Goal: Transaction & Acquisition: Purchase product/service

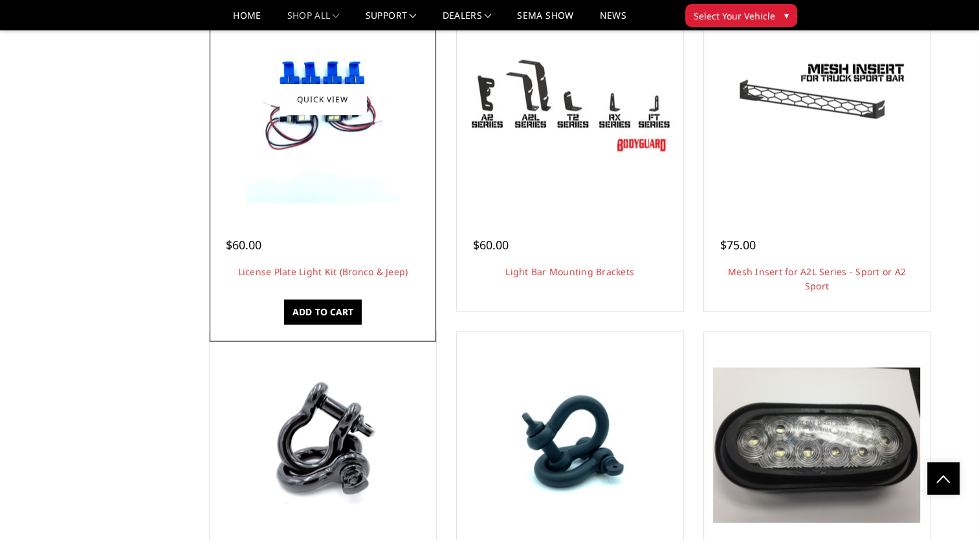
scroll to position [2395, 0]
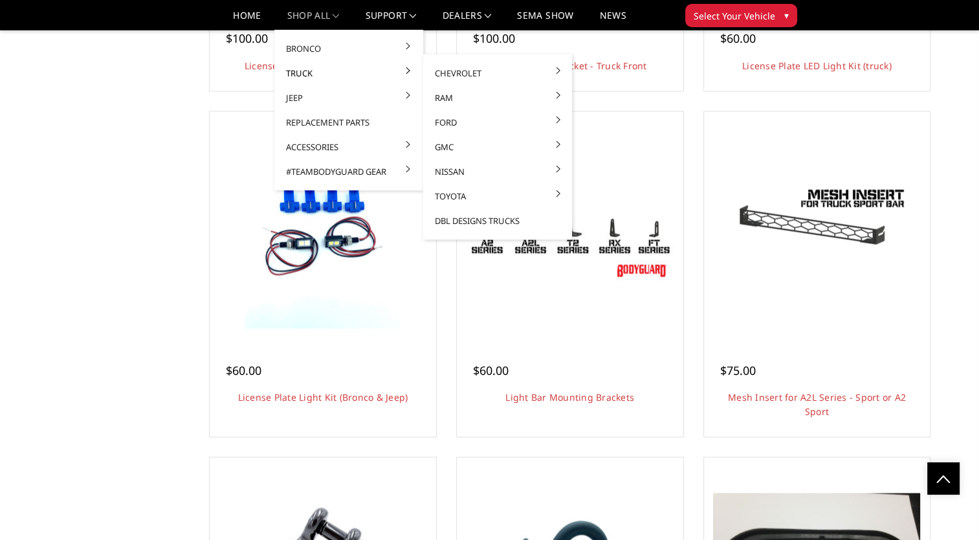
click at [308, 78] on link "Truck" at bounding box center [349, 73] width 139 height 25
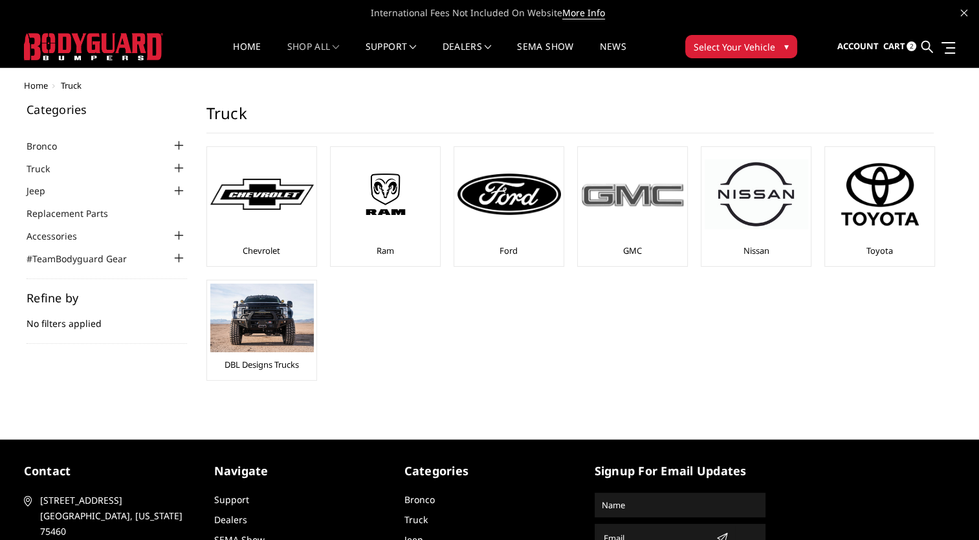
click at [628, 237] on div at bounding box center [633, 194] width 104 height 88
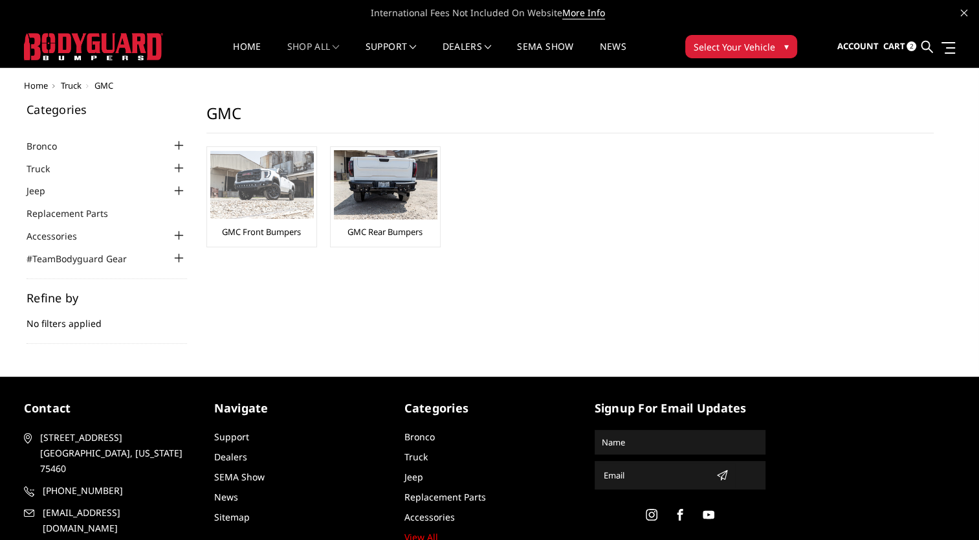
click at [287, 228] on link "GMC Front Bumpers" at bounding box center [261, 232] width 79 height 12
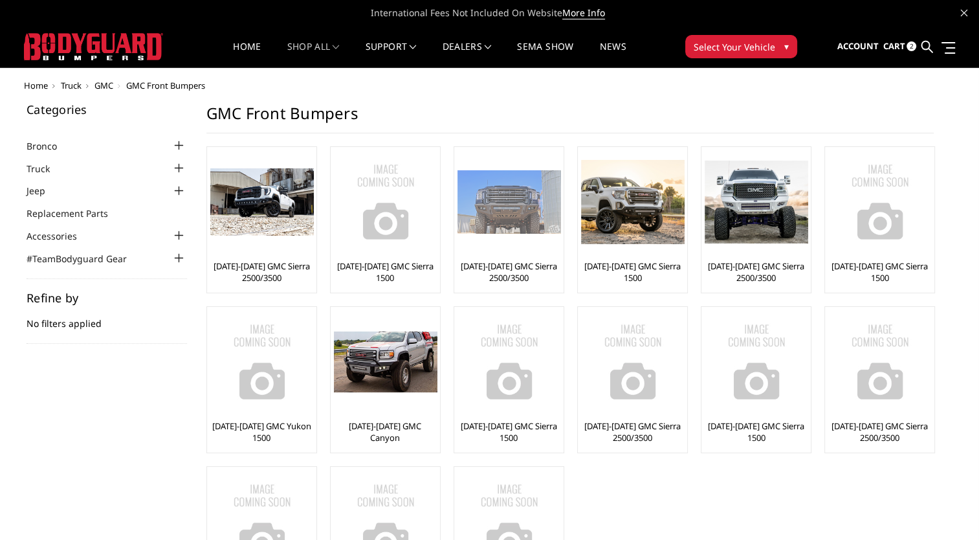
click at [496, 269] on link "[DATE]-[DATE] GMC Sierra 2500/3500" at bounding box center [509, 271] width 103 height 23
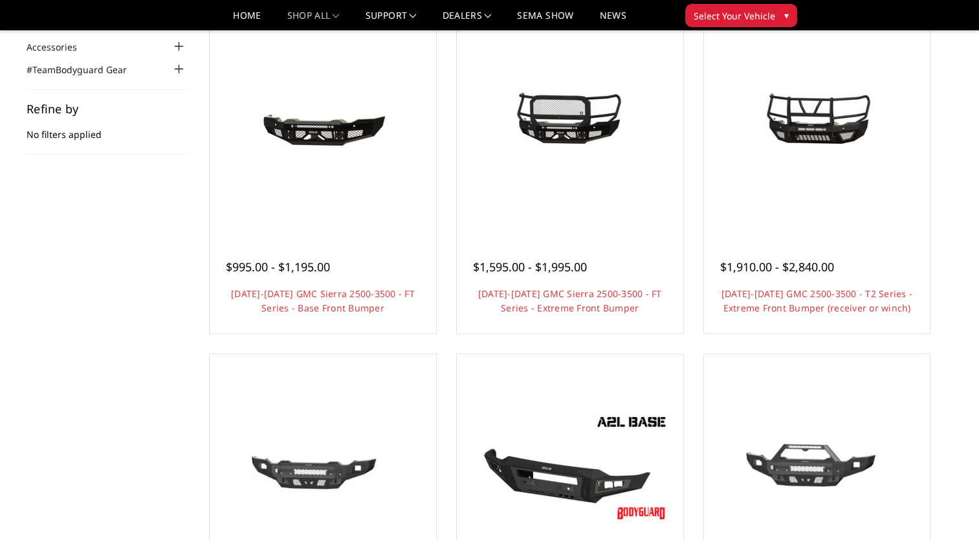
scroll to position [129, 0]
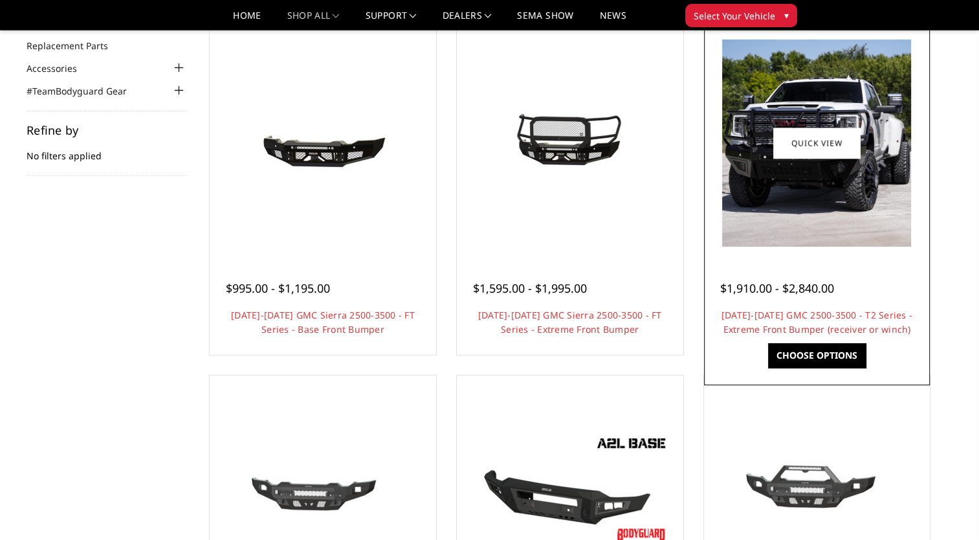
click at [810, 353] on link "Choose Options" at bounding box center [817, 355] width 98 height 25
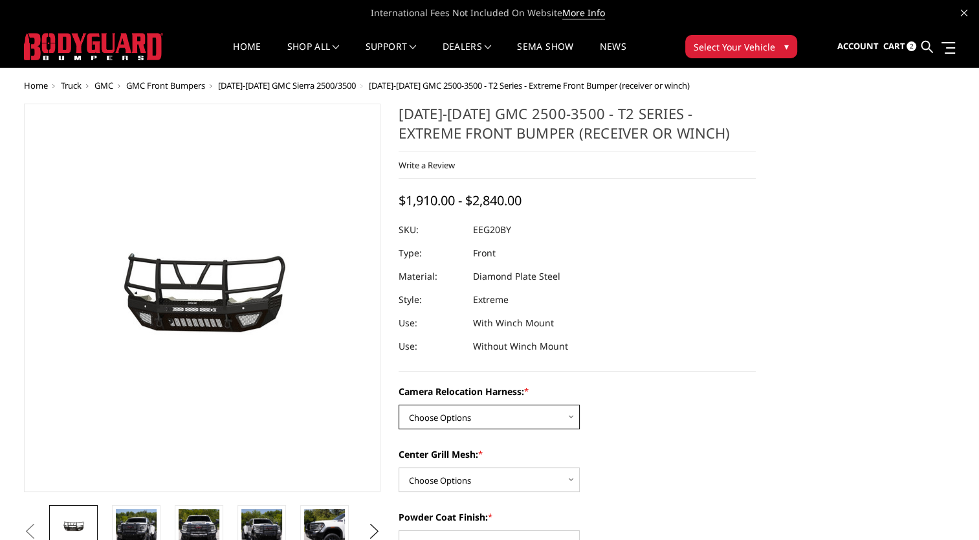
click at [477, 410] on select "Choose Options Without camera harness With camera harness" at bounding box center [489, 417] width 181 height 25
select select "3797"
click at [399, 405] on select "Choose Options Without camera harness With camera harness" at bounding box center [489, 417] width 181 height 25
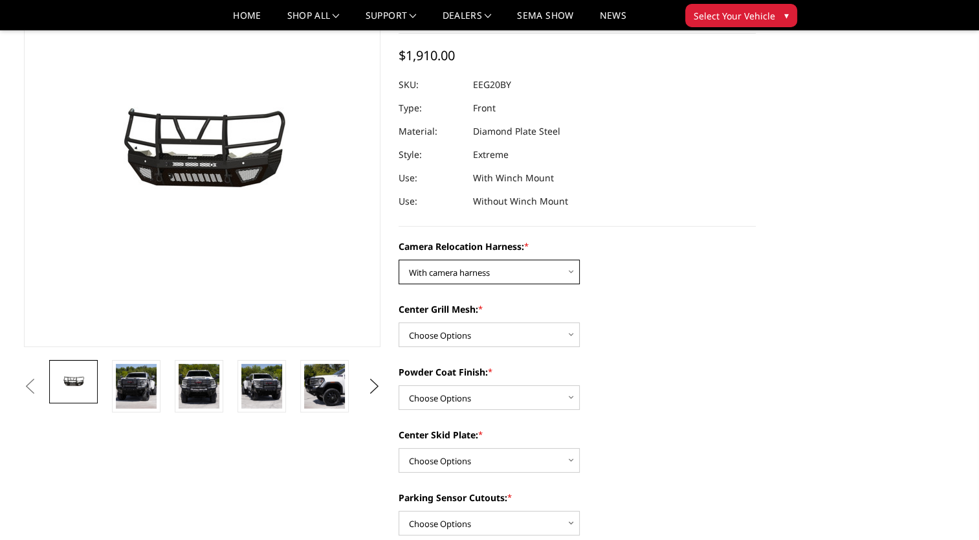
scroll to position [129, 0]
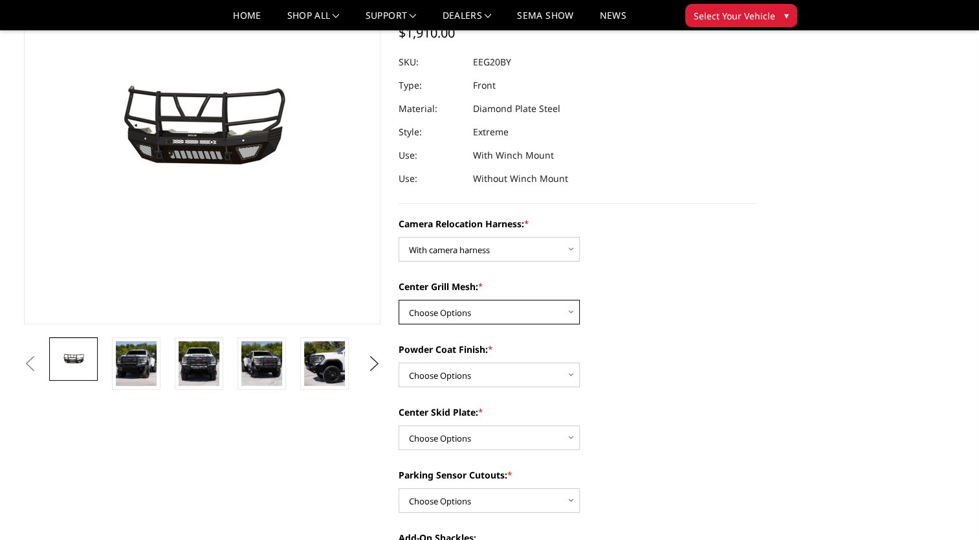
click at [495, 319] on select "Choose Options Without expanded metal With expanded metal" at bounding box center [489, 312] width 181 height 25
select select "3796"
click at [399, 300] on select "Choose Options Without expanded metal With expanded metal" at bounding box center [489, 312] width 181 height 25
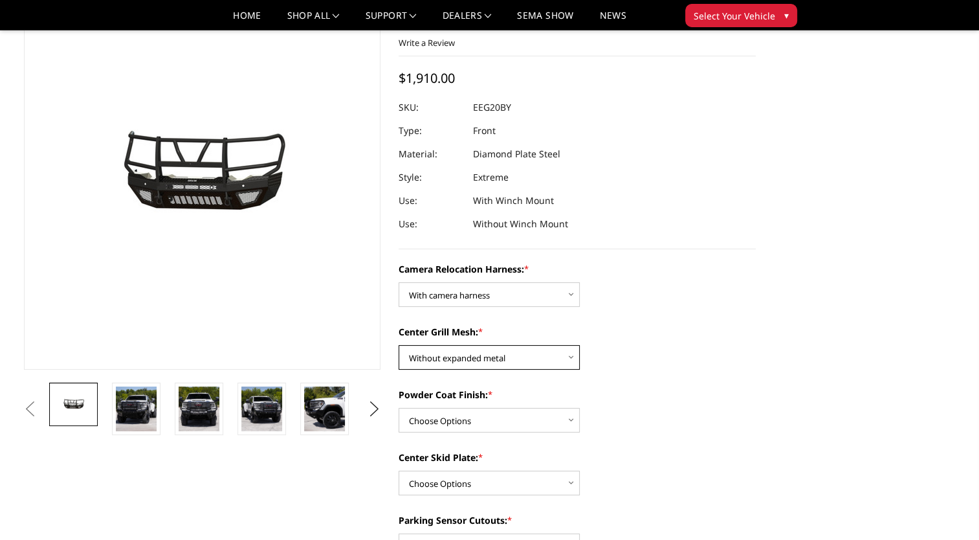
scroll to position [65, 0]
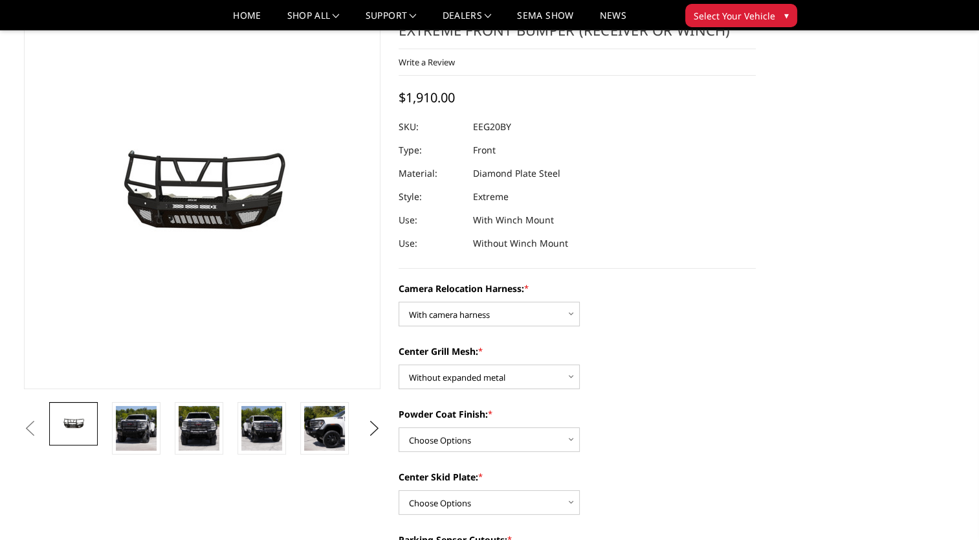
click at [482, 353] on label "Center Grill Mesh: *" at bounding box center [577, 351] width 357 height 14
click at [482, 364] on select "Choose Options Without expanded metal With expanded metal" at bounding box center [489, 376] width 181 height 25
click at [491, 383] on select "Choose Options Without expanded metal With expanded metal" at bounding box center [489, 376] width 181 height 25
click at [399, 364] on select "Choose Options Without expanded metal With expanded metal" at bounding box center [489, 376] width 181 height 25
click at [491, 443] on select "Choose Options Textured Black Powder Coat Gloss Black Powder Coat Bare Metal" at bounding box center [489, 439] width 181 height 25
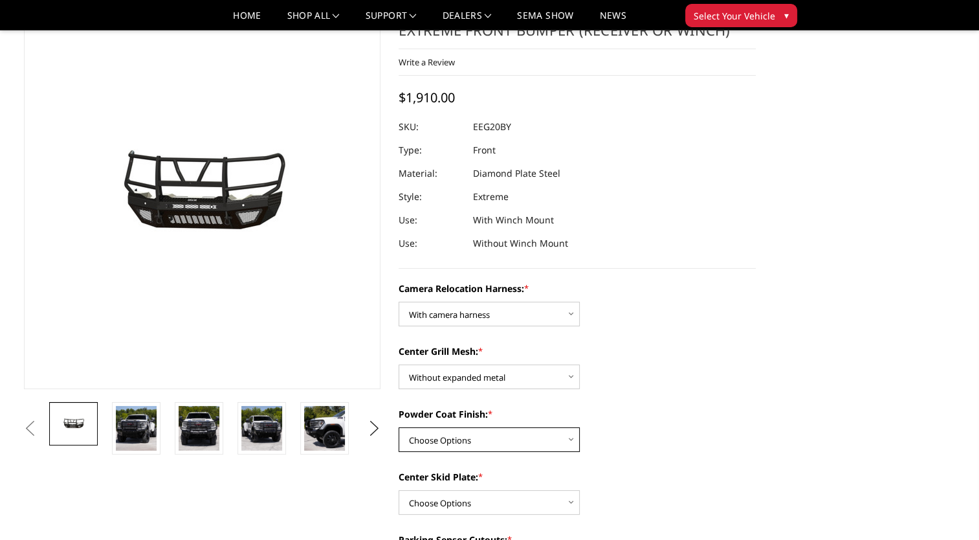
select select "3794"
click at [399, 427] on select "Choose Options Textured Black Powder Coat Gloss Black Powder Coat Bare Metal" at bounding box center [489, 439] width 181 height 25
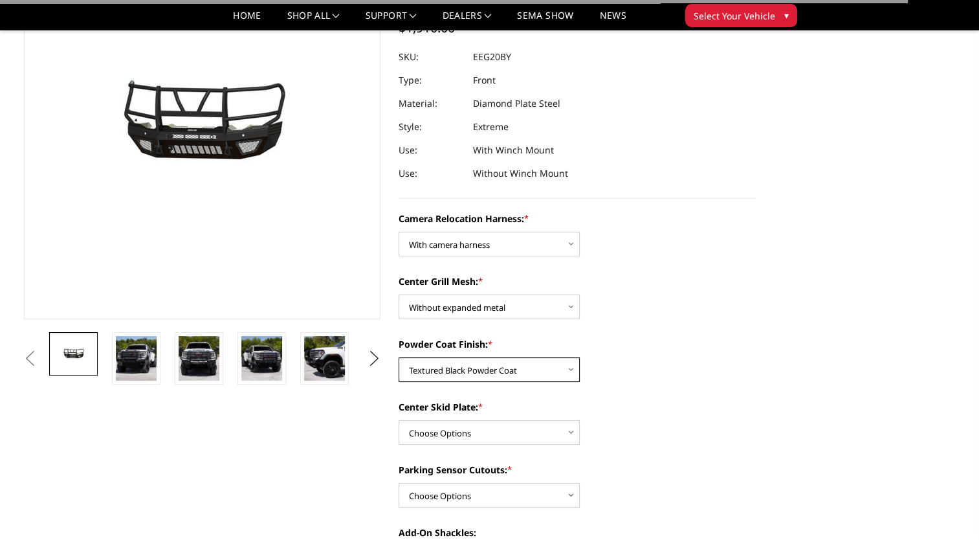
scroll to position [194, 0]
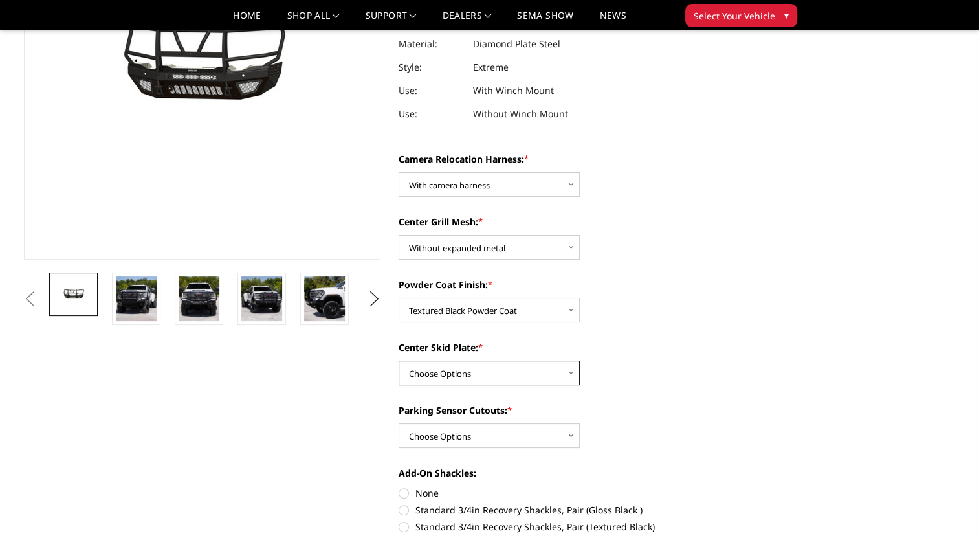
click at [478, 374] on select "Choose Options Winch Mount Skid Plate Standard Skid Plate (included) 2" Receive…" at bounding box center [489, 373] width 181 height 25
select select "3791"
click at [399, 361] on select "Choose Options Winch Mount Skid Plate Standard Skid Plate (included) 2" Receive…" at bounding box center [489, 373] width 181 height 25
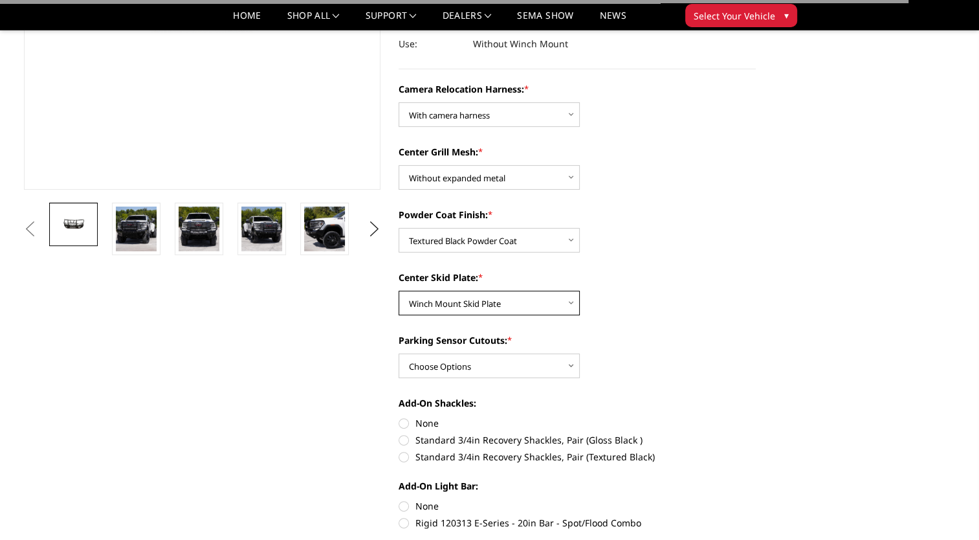
scroll to position [324, 0]
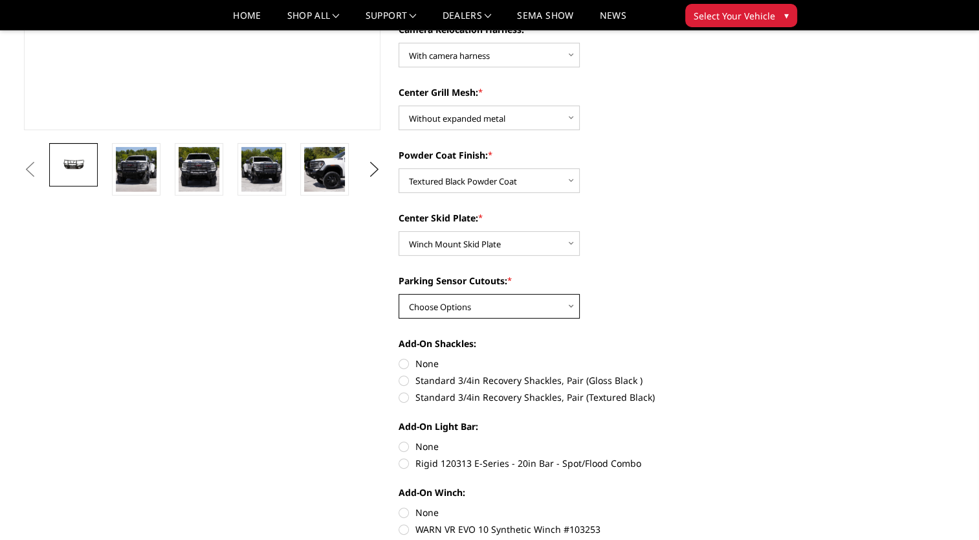
click at [479, 313] on select "Choose Options Yes - With Parking Sensor Cutouts" at bounding box center [489, 306] width 181 height 25
select select "3788"
click at [399, 294] on select "Choose Options Yes - With Parking Sensor Cutouts" at bounding box center [489, 306] width 181 height 25
drag, startPoint x: 402, startPoint y: 395, endPoint x: 410, endPoint y: 396, distance: 8.4
click at [402, 395] on label "Standard 3/4in Recovery Shackles, Pair (Textured Black)" at bounding box center [577, 397] width 357 height 14
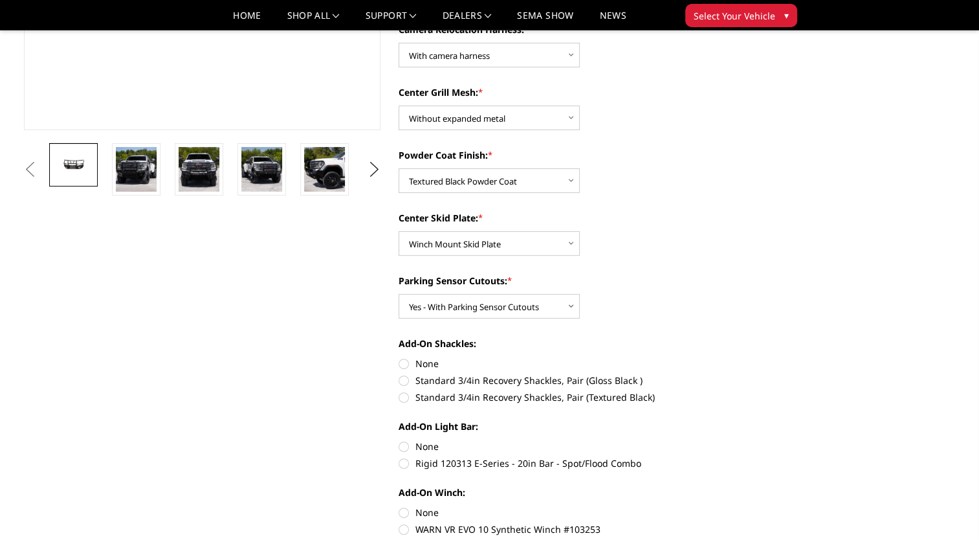
click at [756, 374] on input "Standard 3/4in Recovery Shackles, Pair (Textured Black)" at bounding box center [756, 373] width 1 height 1
radio input "true"
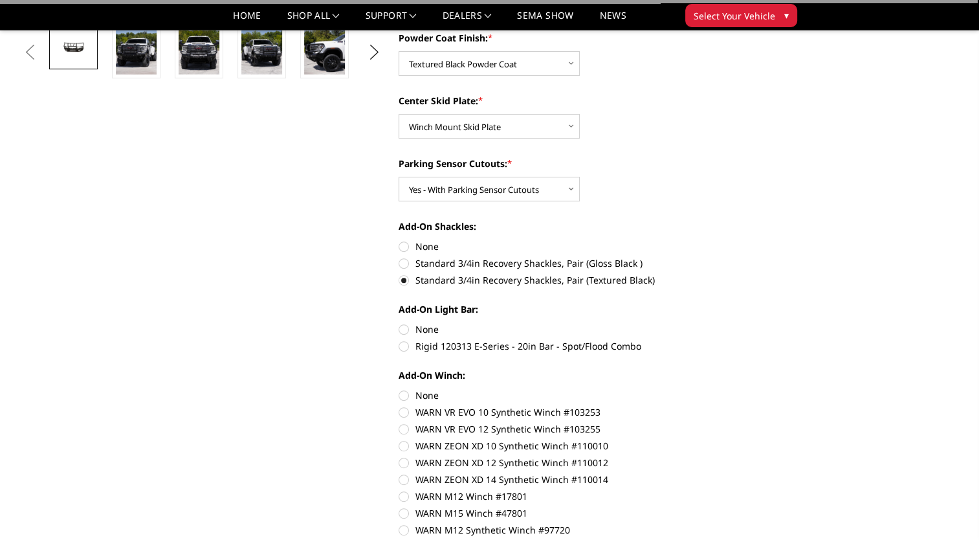
scroll to position [453, 0]
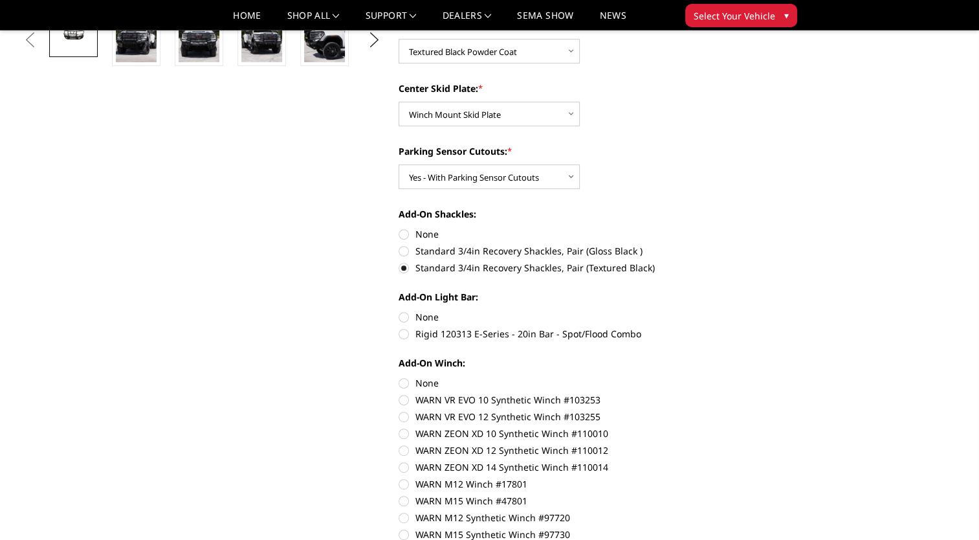
click at [404, 338] on label "Rigid 120313 E-Series - 20in Bar - Spot/Flood Combo" at bounding box center [577, 334] width 357 height 14
click at [756, 311] on input "Rigid 120313 E-Series - 20in Bar - Spot/Flood Combo" at bounding box center [756, 310] width 1 height 1
radio input "true"
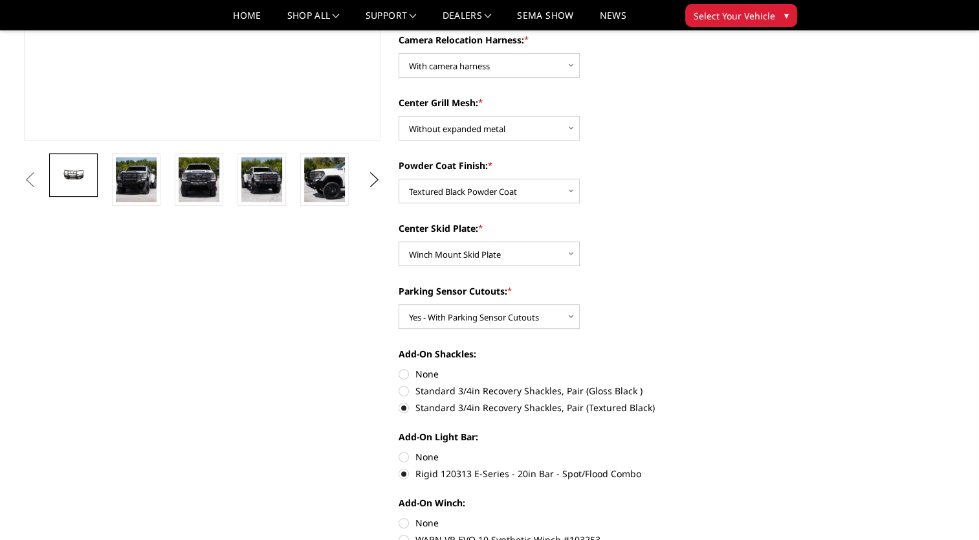
scroll to position [388, 0]
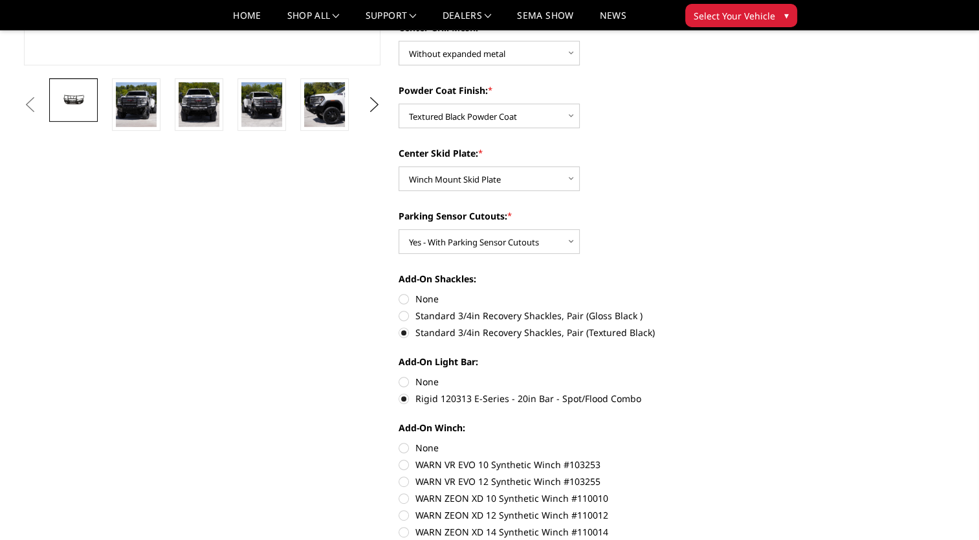
click at [407, 379] on label "None" at bounding box center [577, 382] width 357 height 14
click at [399, 375] on input "None" at bounding box center [399, 375] width 1 height 1
radio input "true"
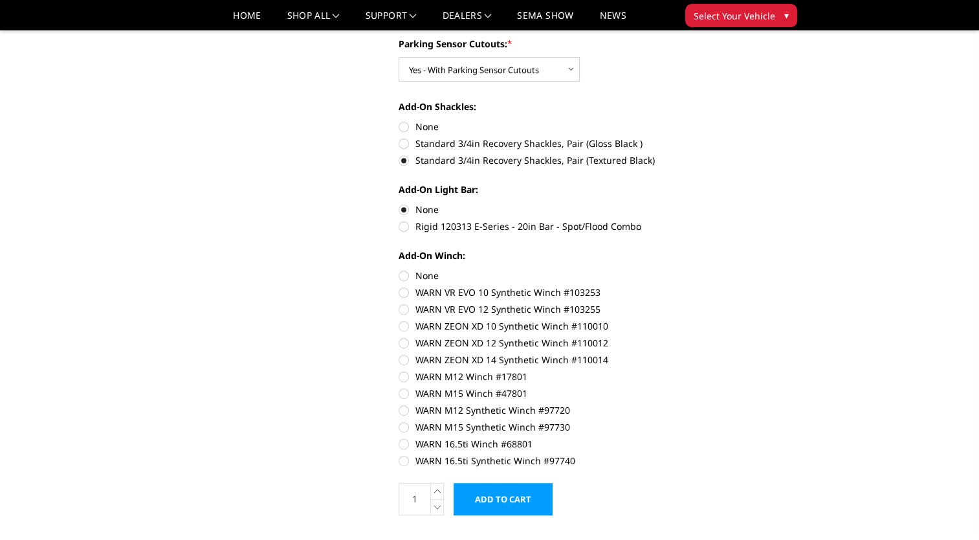
scroll to position [583, 0]
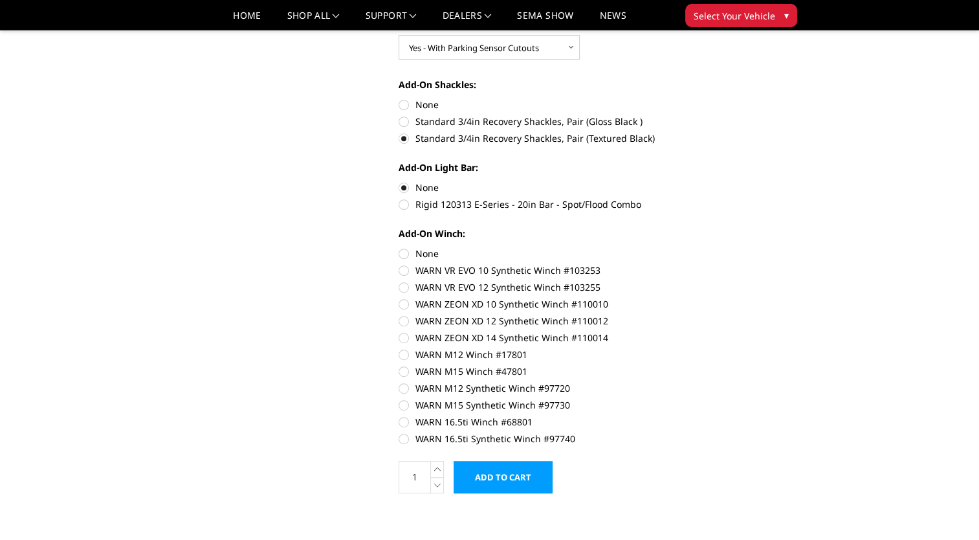
click at [401, 252] on label "None" at bounding box center [577, 254] width 357 height 14
click at [399, 247] on input "None" at bounding box center [399, 247] width 1 height 1
radio input "true"
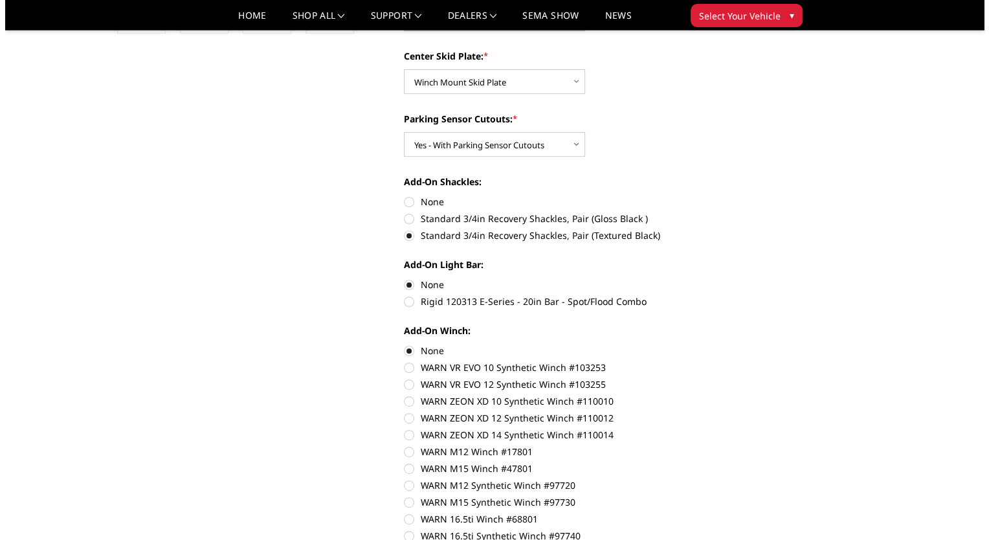
scroll to position [647, 0]
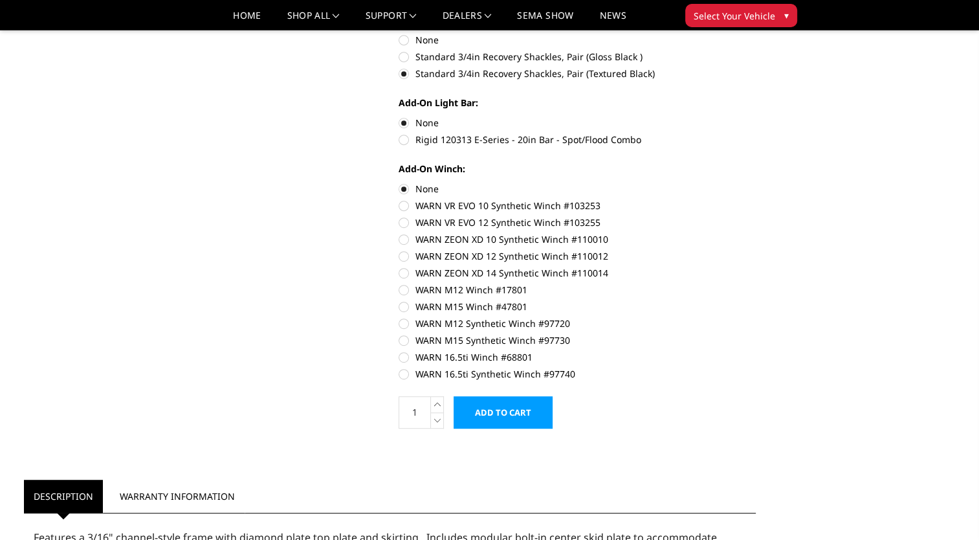
click at [522, 414] on input "Add to Cart" at bounding box center [503, 412] width 99 height 32
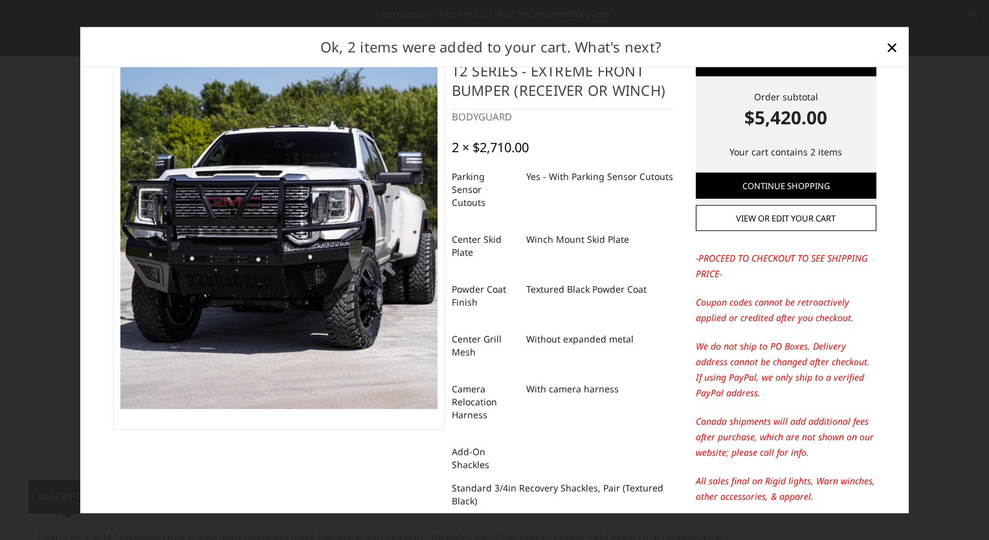
scroll to position [0, 0]
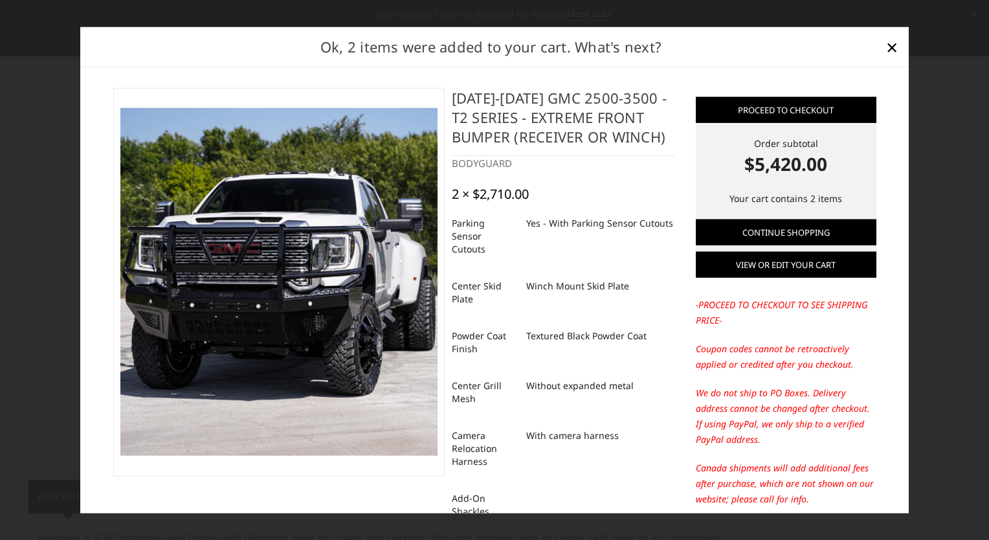
click at [745, 260] on link "View or edit your cart" at bounding box center [786, 265] width 181 height 26
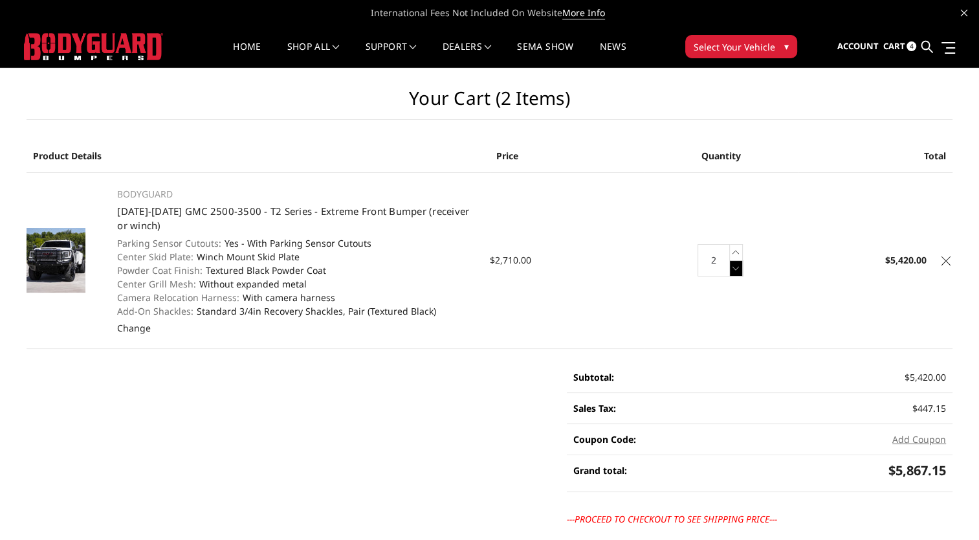
click at [731, 268] on icon at bounding box center [736, 268] width 13 height 16
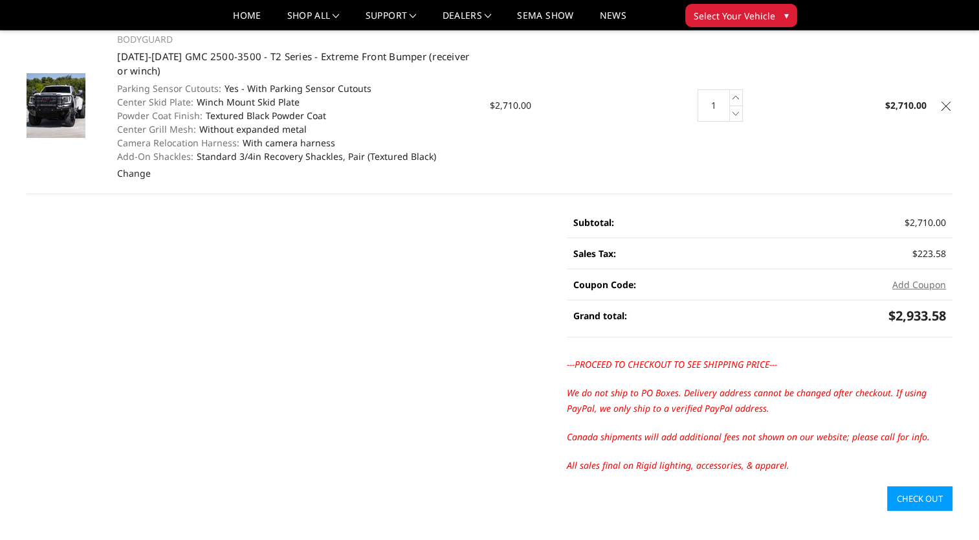
scroll to position [259, 0]
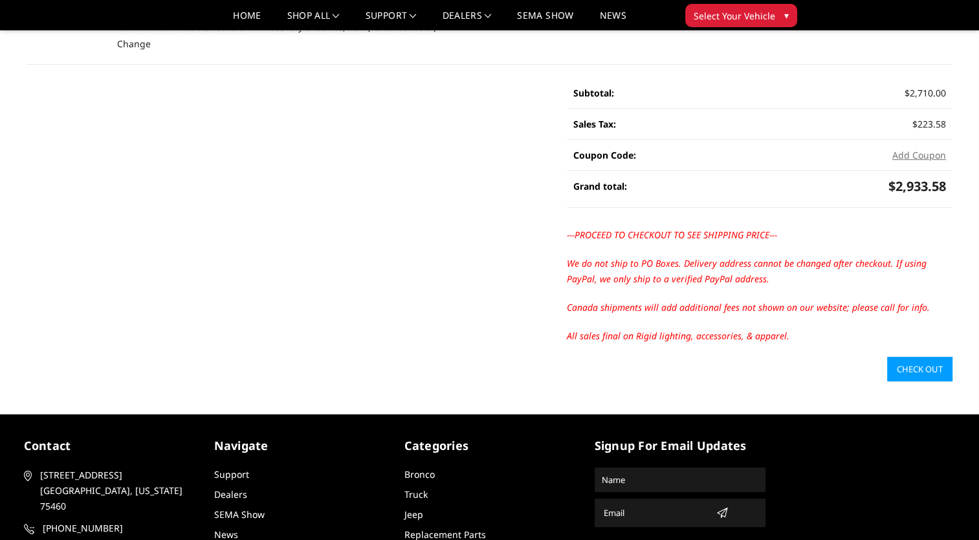
click at [905, 369] on link "Check out" at bounding box center [919, 369] width 65 height 25
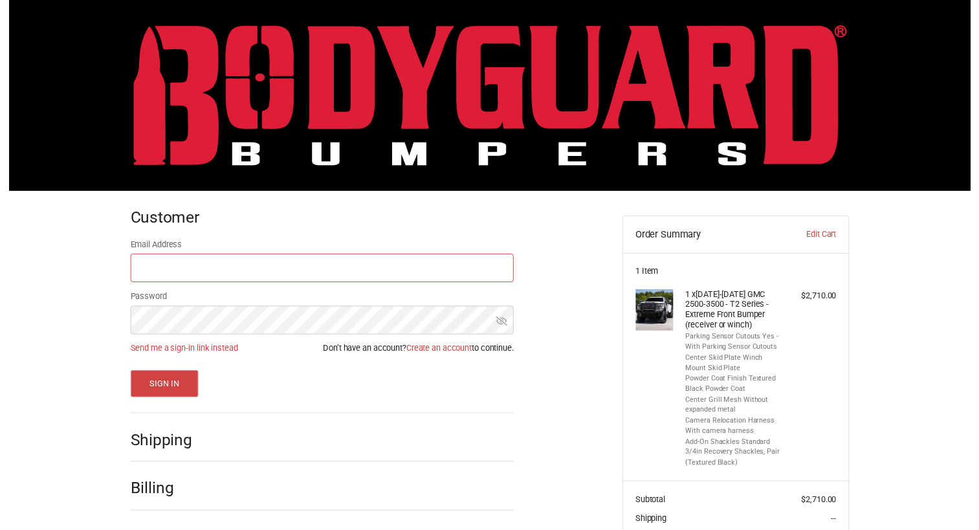
scroll to position [85, 0]
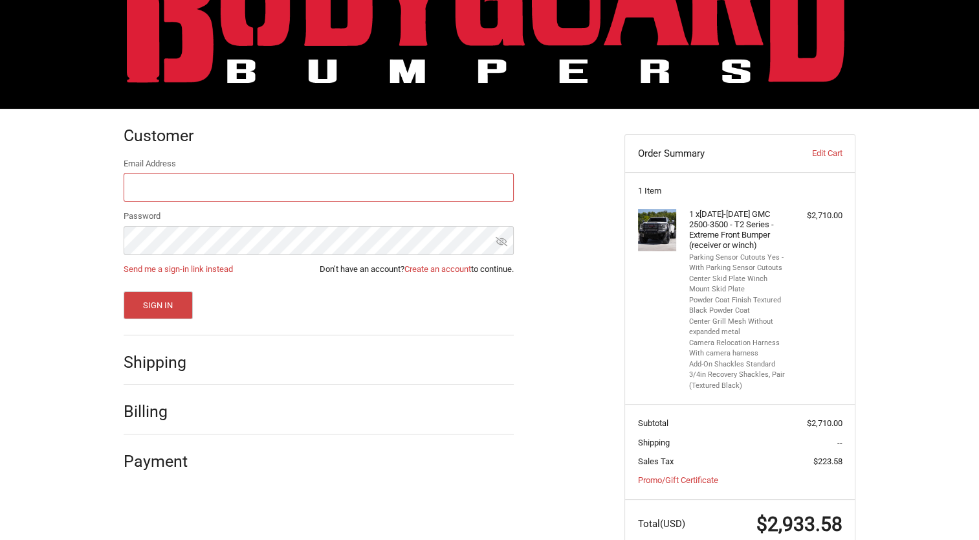
click at [164, 199] on input "Email Address" at bounding box center [319, 187] width 390 height 29
type input "kbender@cirruscompany.com"
drag, startPoint x: 253, startPoint y: 190, endPoint x: 67, endPoint y: 196, distance: 185.9
click at [67, 196] on div "Customer Returning Customer Email Address kbender@cirruscompany.com Password Se…" at bounding box center [489, 341] width 979 height 465
click at [435, 265] on link "Create an account" at bounding box center [438, 269] width 67 height 10
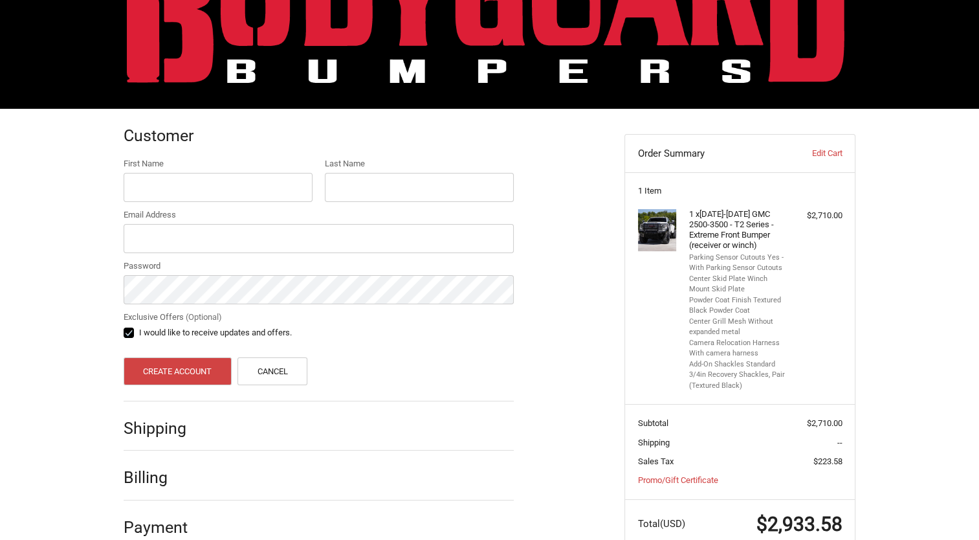
drag, startPoint x: 171, startPoint y: 151, endPoint x: 186, endPoint y: 170, distance: 23.9
click at [172, 151] on div "Customer" at bounding box center [319, 136] width 390 height 44
click at [186, 190] on input "First Name" at bounding box center [218, 187] width 189 height 29
type input "Keaton"
click at [355, 190] on input "Last Name" at bounding box center [419, 187] width 189 height 29
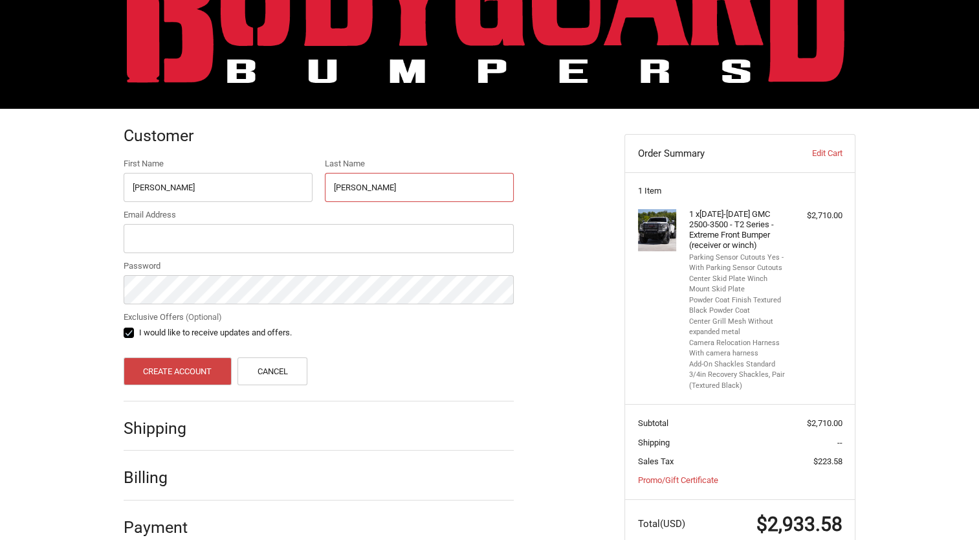
type input "Bender"
click at [249, 239] on input "Email Address" at bounding box center [319, 238] width 390 height 29
type input "kbender@cirruscompany.com"
click at [161, 369] on button "Create Account" at bounding box center [178, 371] width 108 height 28
click at [124, 338] on div "Exclusive Offers (Optional) I would like to receive updates and offers." at bounding box center [319, 326] width 390 height 31
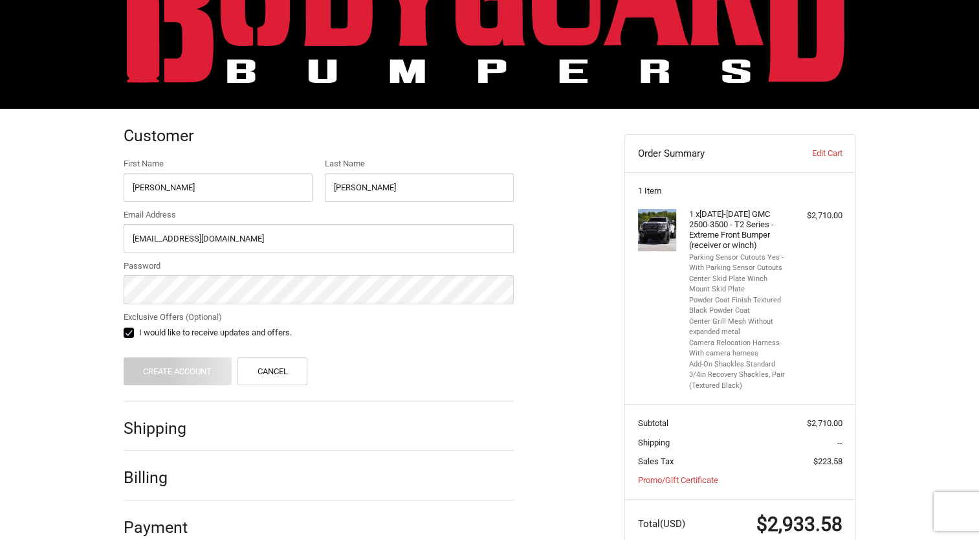
click at [133, 331] on label "I would like to receive updates and offers." at bounding box center [319, 333] width 390 height 10
click at [124, 327] on input "I would like to receive updates and offers." at bounding box center [124, 326] width 1 height 1
checkbox input "false"
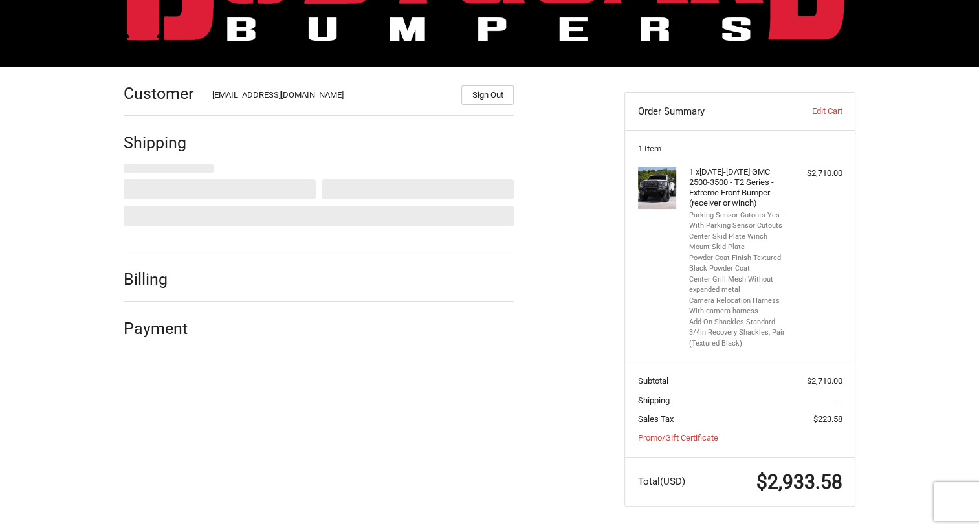
select select "US"
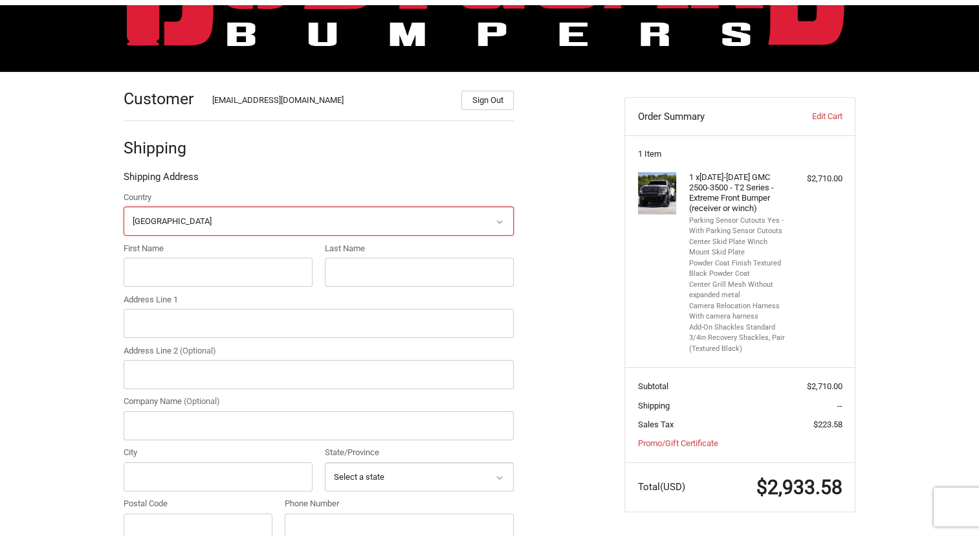
scroll to position [129, 0]
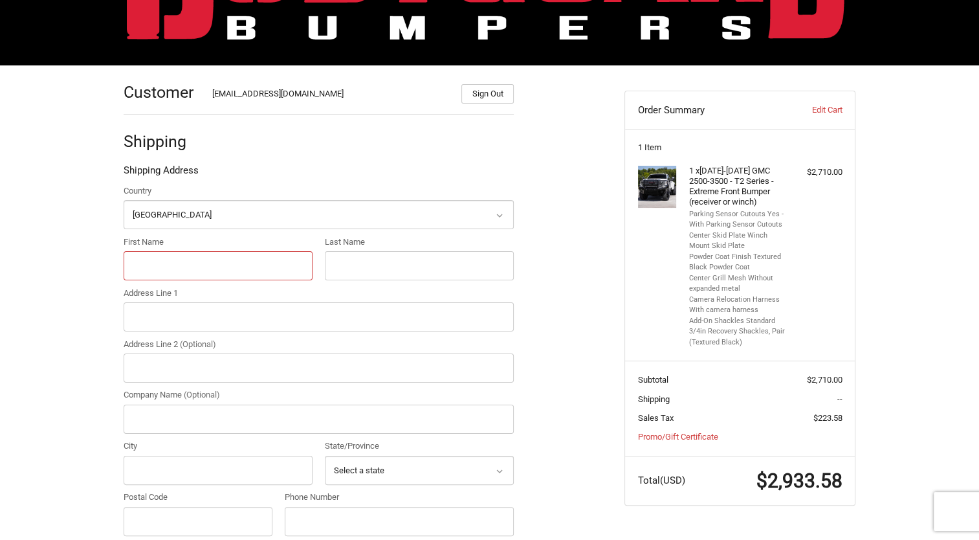
click at [223, 265] on input "First Name" at bounding box center [218, 265] width 189 height 29
type input "Keaton"
type input "Bender"
type input "755 E Yosemite Ave Suite J"
type input "Cirrus Company"
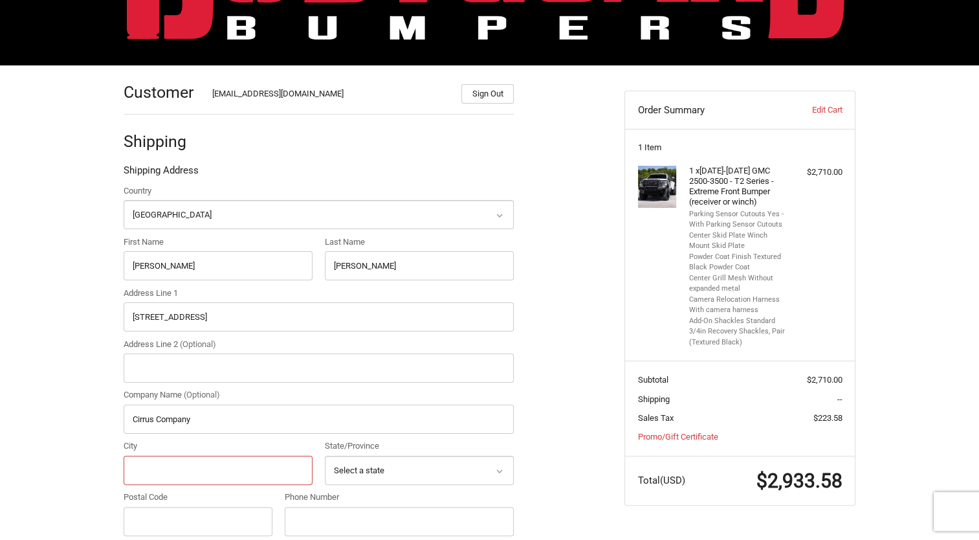
type input "Merced"
type input "95340"
type input "12097779070"
drag, startPoint x: 300, startPoint y: 306, endPoint x: 73, endPoint y: 338, distance: 229.4
click at [72, 338] on div "Customer kbender@cirruscompany.com Sign Out Shipping Shipping Address Country S…" at bounding box center [489, 502] width 979 height 874
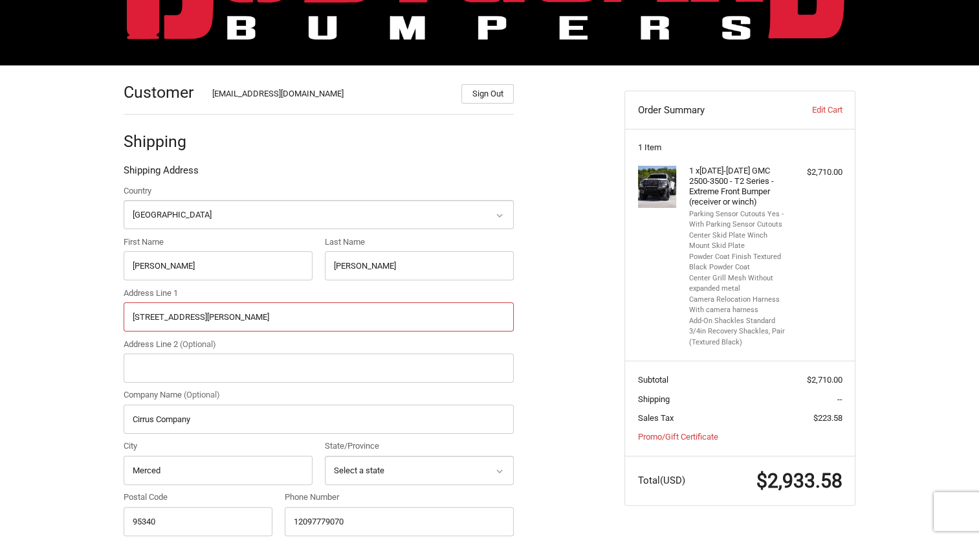
type input "923 Martin Luther King Jr Way"
drag, startPoint x: 248, startPoint y: 423, endPoint x: 91, endPoint y: 434, distance: 157.7
click at [91, 434] on div "Customer kbender@cirruscompany.com Sign Out Shipping Shipping Address Country S…" at bounding box center [489, 502] width 979 height 874
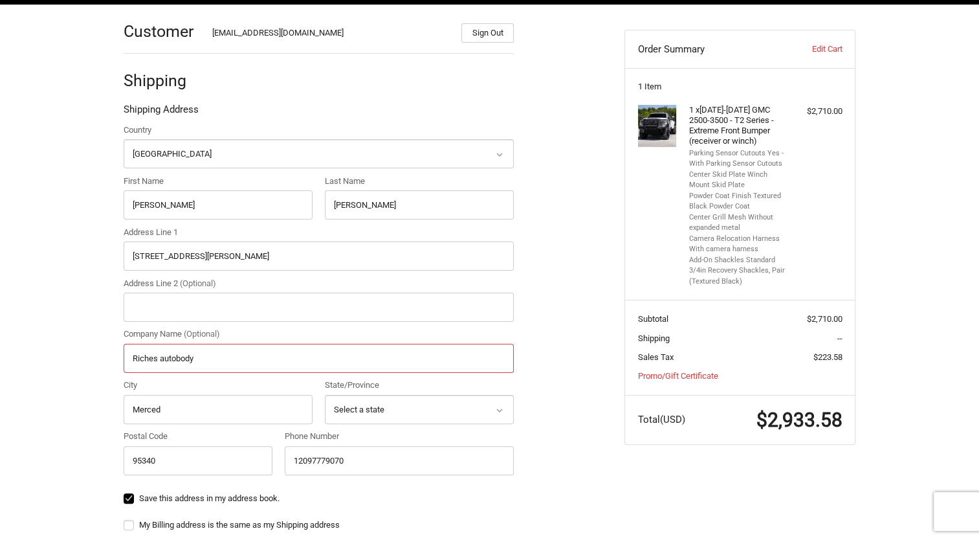
scroll to position [258, 0]
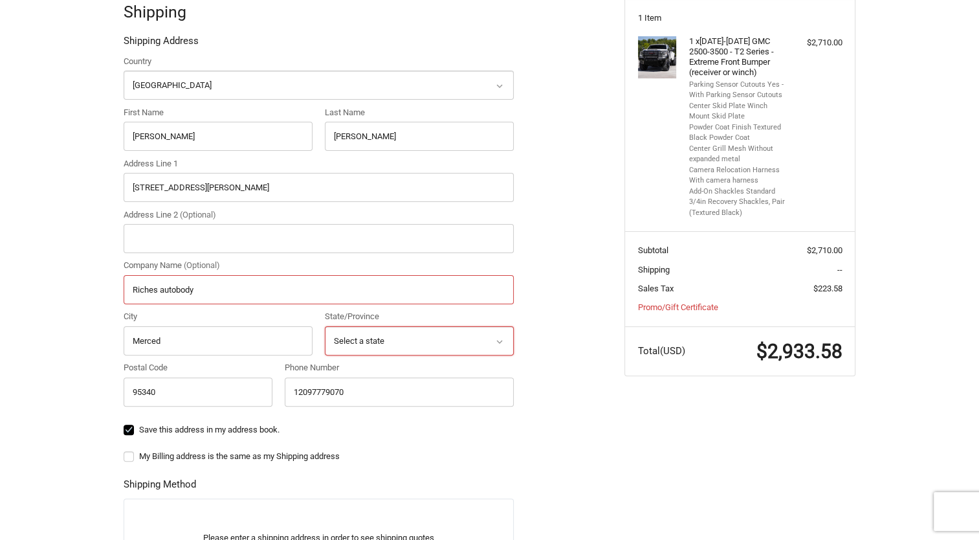
type input "Riches autobody"
drag, startPoint x: 372, startPoint y: 330, endPoint x: 375, endPoint y: 348, distance: 18.5
click at [372, 330] on select "Select a state Alabama Alaska American Samoa Arizona Arkansas Armed Forces Amer…" at bounding box center [419, 340] width 189 height 29
select select "CA"
click at [325, 326] on select "Select a state Alabama Alaska American Samoa Arizona Arkansas Armed Forces Amer…" at bounding box center [419, 340] width 189 height 29
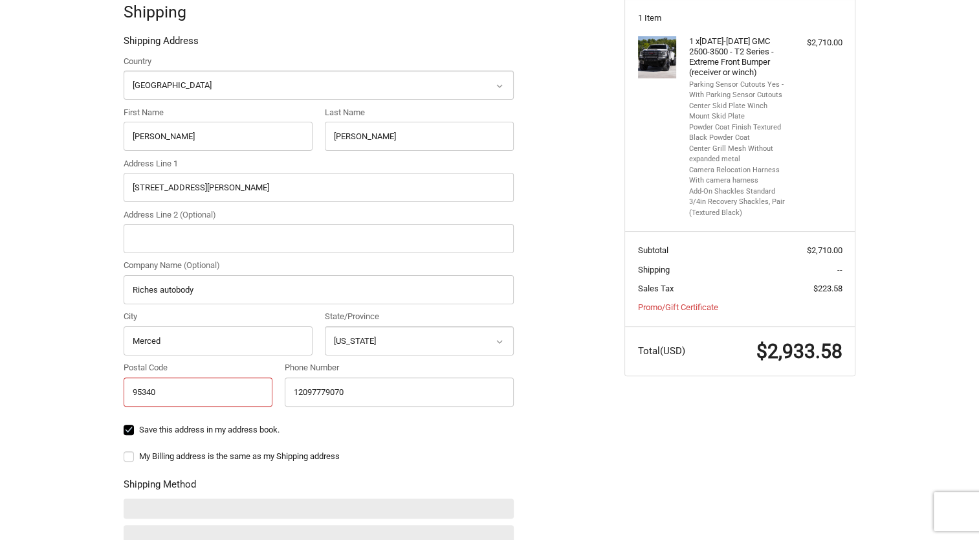
click at [197, 395] on input "95340" at bounding box center [198, 391] width 149 height 29
click at [462, 419] on div "Country Select a country Afghanistan Åland Islands Albania Algeria American Sam…" at bounding box center [319, 247] width 390 height 385
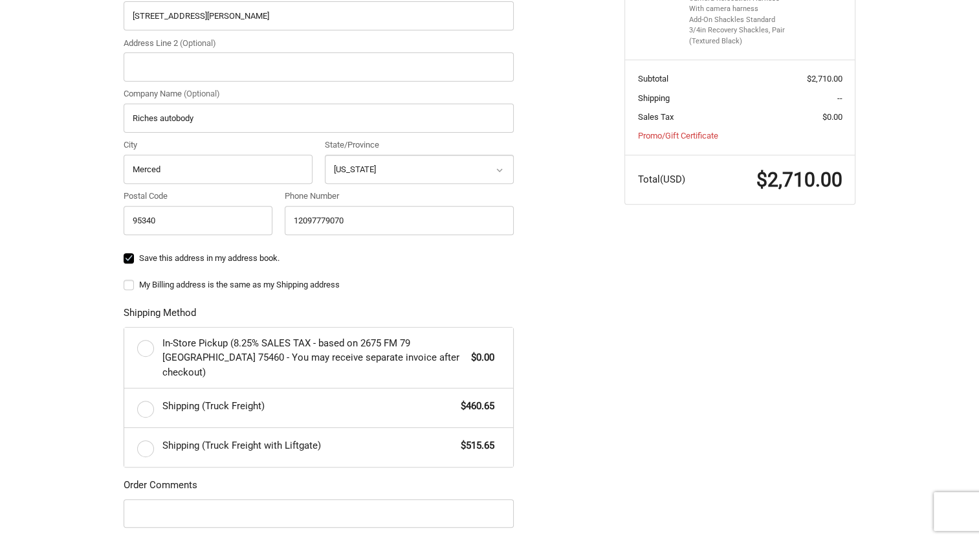
scroll to position [452, 0]
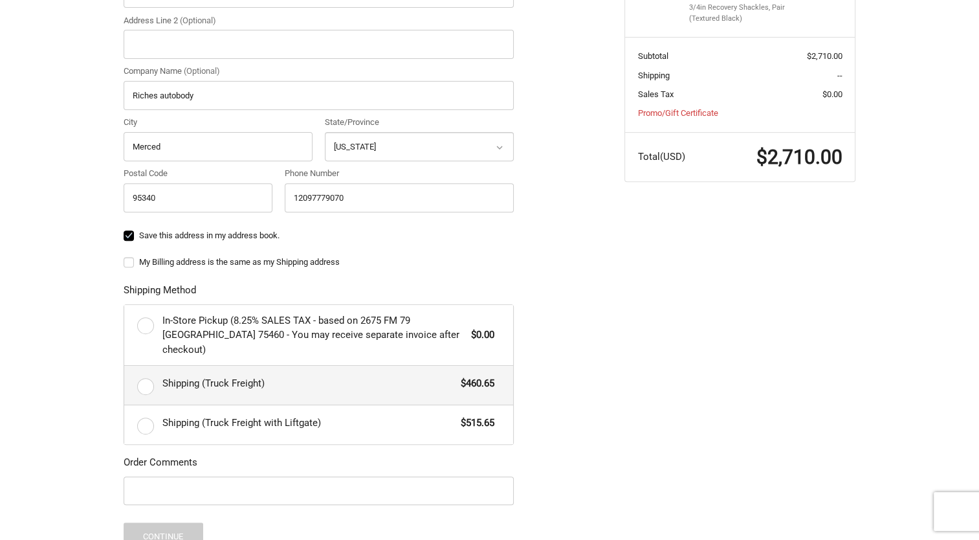
click at [156, 379] on label "Shipping (Truck Freight) $460.65" at bounding box center [318, 385] width 389 height 39
click at [125, 366] on input "Shipping (Truck Freight) $460.65" at bounding box center [124, 366] width 1 height 1
radio input "true"
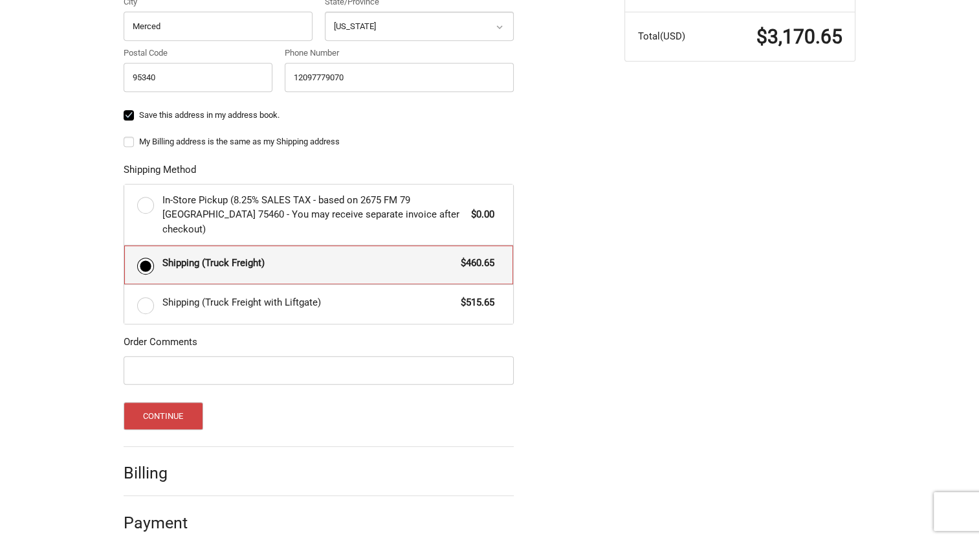
scroll to position [573, 0]
click at [271, 361] on input "Order Comments" at bounding box center [319, 369] width 390 height 29
click at [158, 406] on button "Continue" at bounding box center [164, 415] width 80 height 28
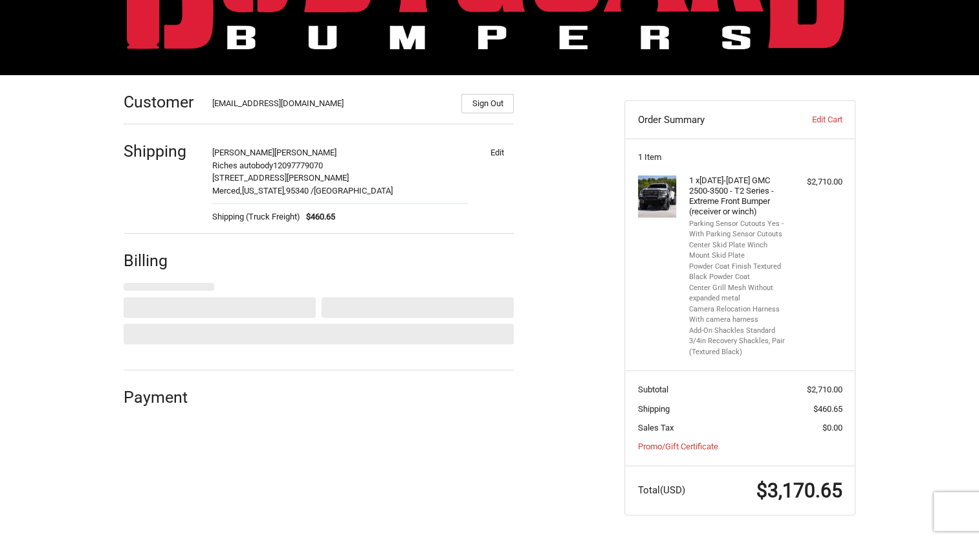
select select "US"
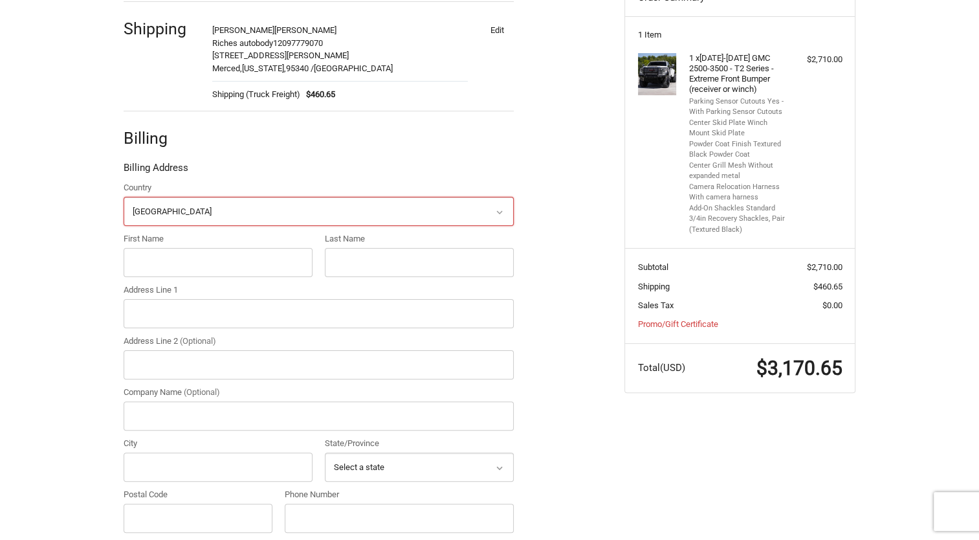
scroll to position [244, 0]
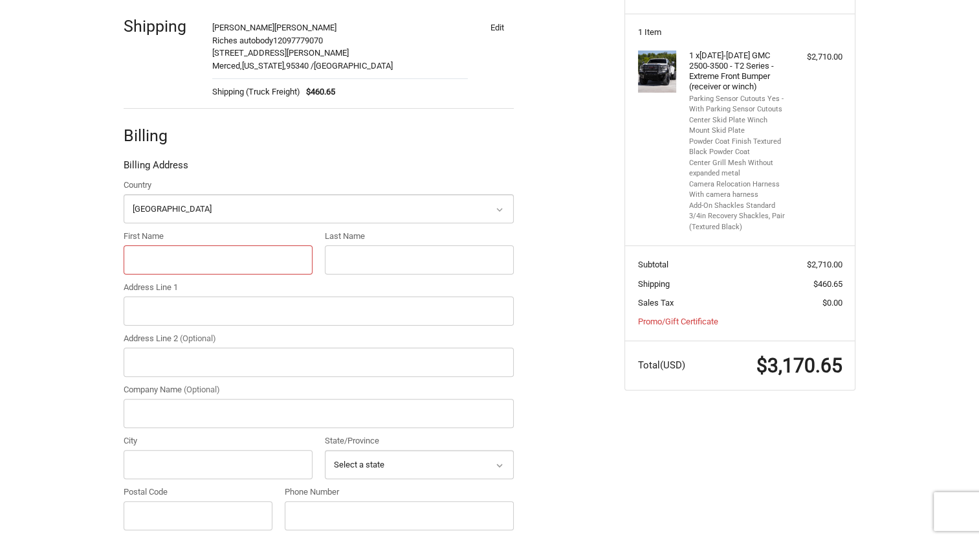
click at [179, 247] on input "First Name" at bounding box center [218, 259] width 189 height 29
type input "Keaton"
type input "Bender"
type input "755 E Yosemite Ave Suite J"
type input "Cirrus Company"
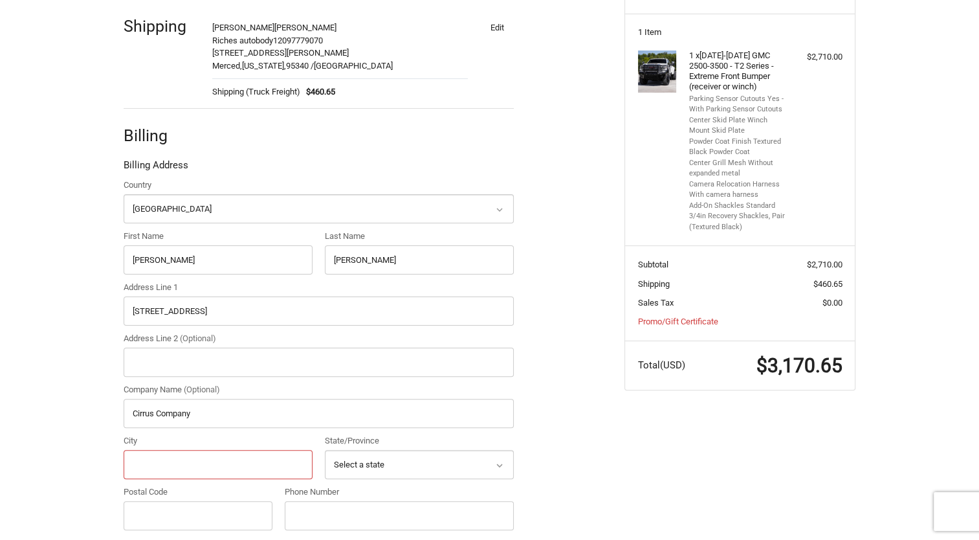
type input "Merced"
type input "95340"
type input "12097779070"
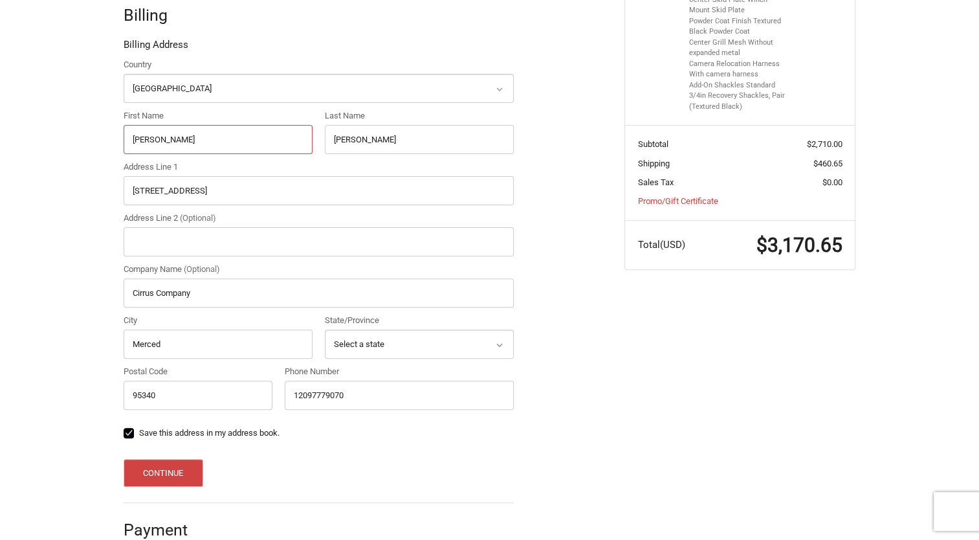
scroll to position [388, 0]
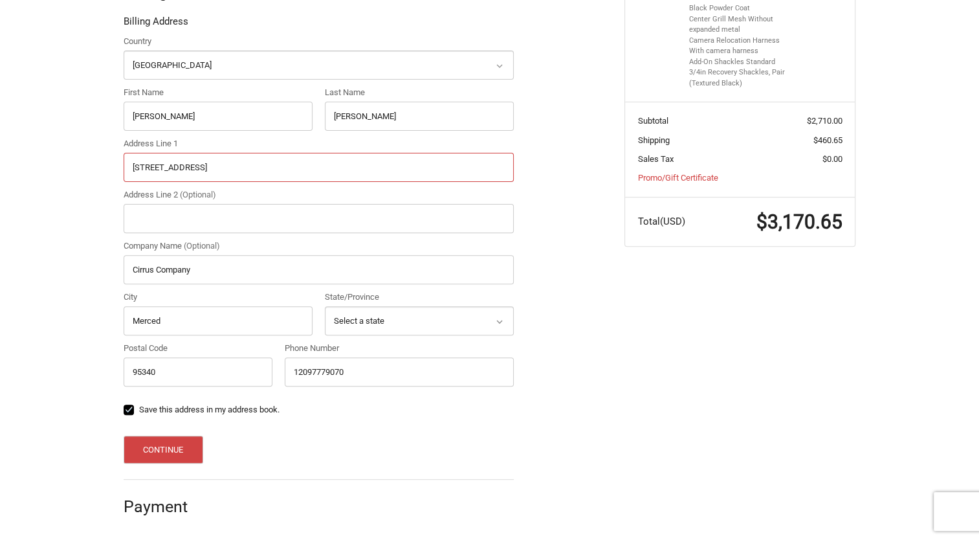
drag, startPoint x: 281, startPoint y: 163, endPoint x: 107, endPoint y: 174, distance: 174.5
click at [107, 174] on div "Customer kbender@cirruscompany.com Sign Out Shipping Keaton Bender Riches autob…" at bounding box center [490, 173] width 777 height 735
type input "3941 N Lake Rd"
type input "merced"
select select "CA"
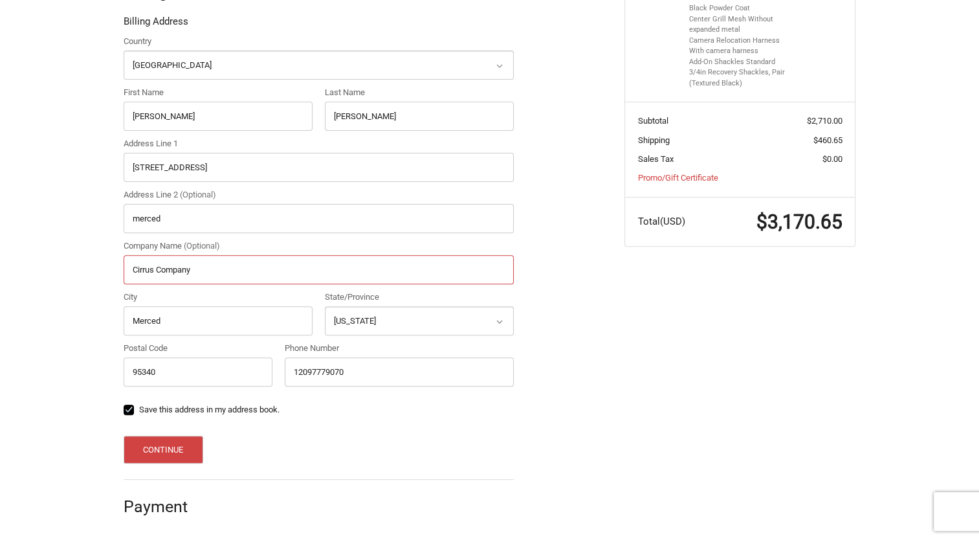
drag, startPoint x: 145, startPoint y: 260, endPoint x: 52, endPoint y: 260, distance: 93.2
click at [52, 260] on div "Customer kbender@cirruscompany.com Sign Out Shipping Keaton Bender Riches autob…" at bounding box center [489, 173] width 979 height 735
click at [153, 449] on button "Continue" at bounding box center [164, 450] width 80 height 28
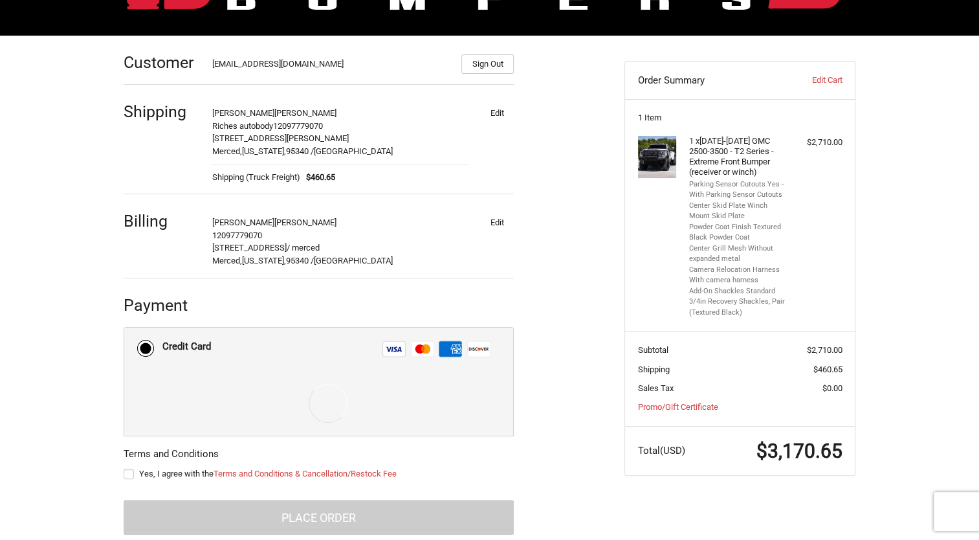
scroll to position [181, 0]
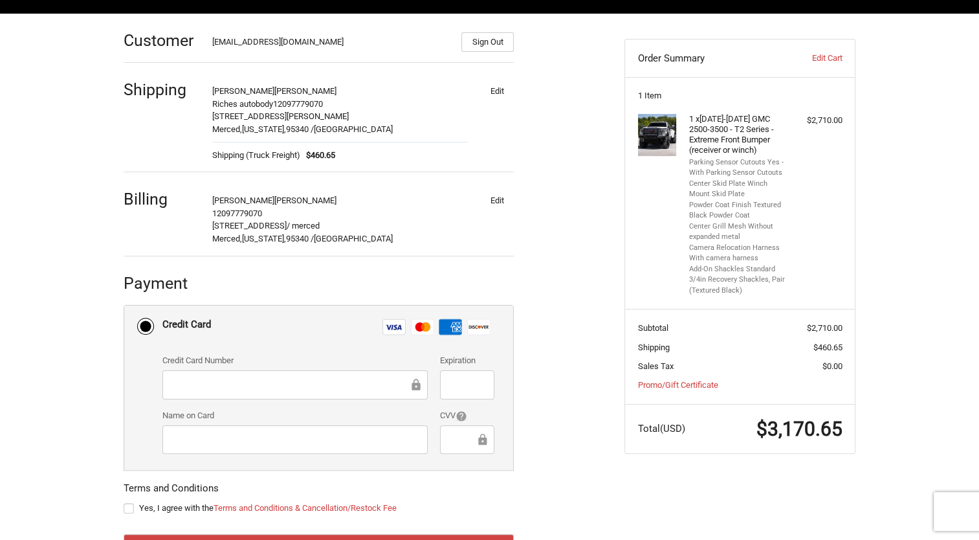
click at [165, 439] on div at bounding box center [294, 439] width 265 height 29
click at [465, 392] on div at bounding box center [467, 384] width 54 height 29
click at [544, 438] on ol "Customer kbender@cirruscompany.com Sign Out Shipping Keaton Bender Riches autob…" at bounding box center [344, 291] width 441 height 555
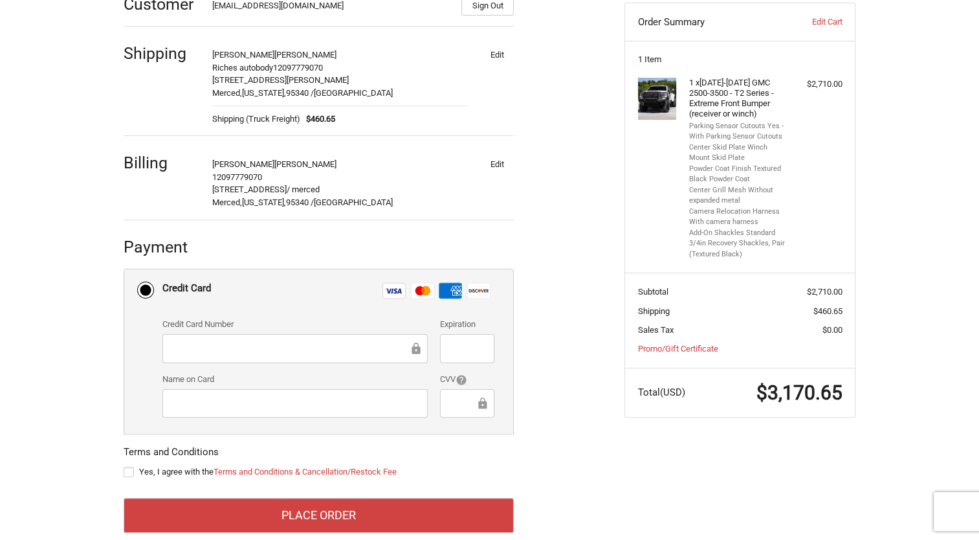
scroll to position [236, 0]
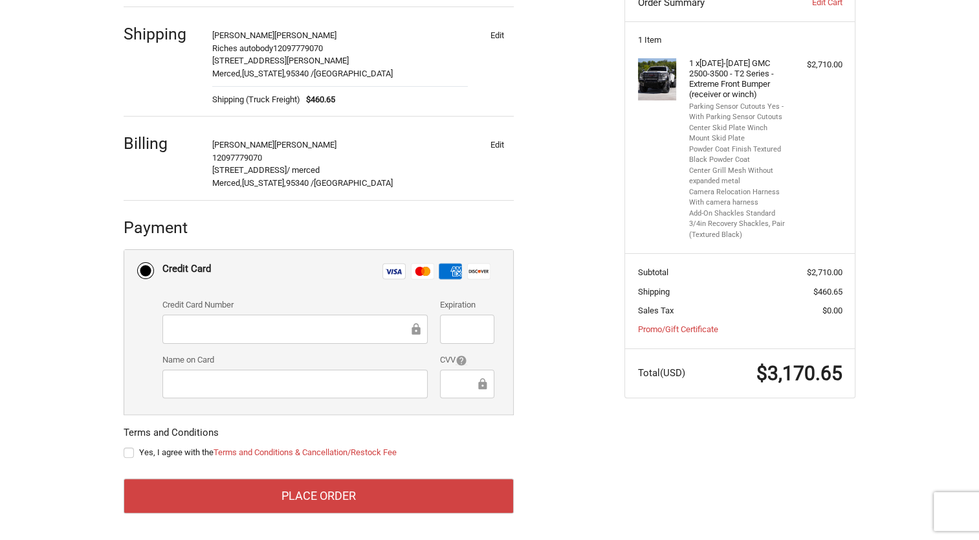
click at [131, 454] on label "Yes, I agree with the Terms and Conditions & Cancellation/Restock Fee" at bounding box center [319, 452] width 390 height 10
click at [124, 447] on input "Yes, I agree with the Terms and Conditions & Cancellation/Restock Fee" at bounding box center [124, 446] width 1 height 1
checkbox input "true"
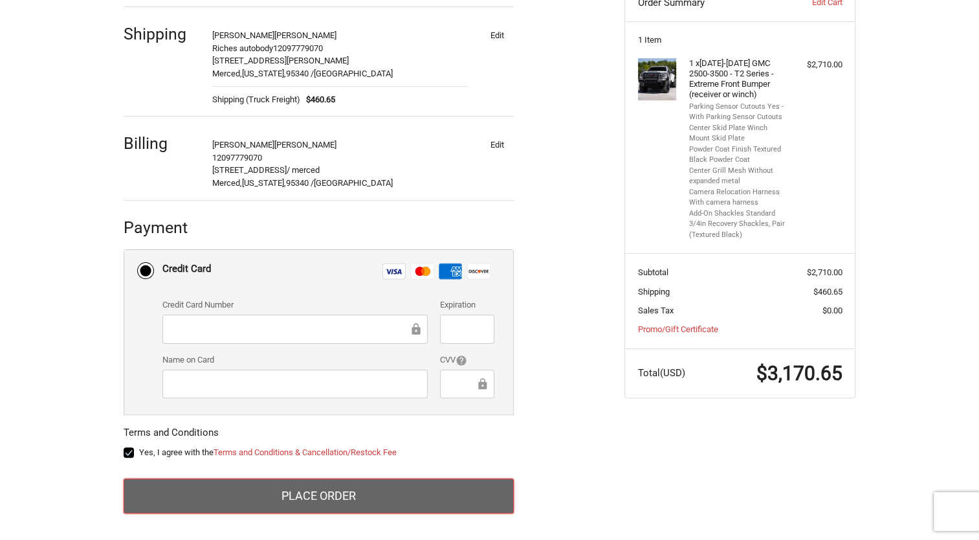
click at [386, 492] on button "Place Order" at bounding box center [319, 495] width 390 height 35
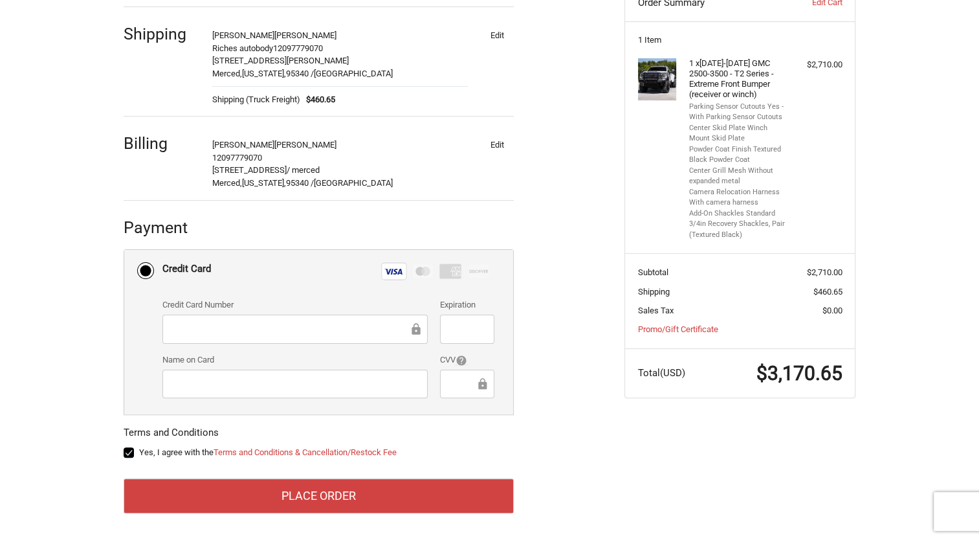
click at [489, 460] on div "Yes, I agree with the Terms and Conditions & Cancellation/Restock Fee" at bounding box center [319, 454] width 390 height 17
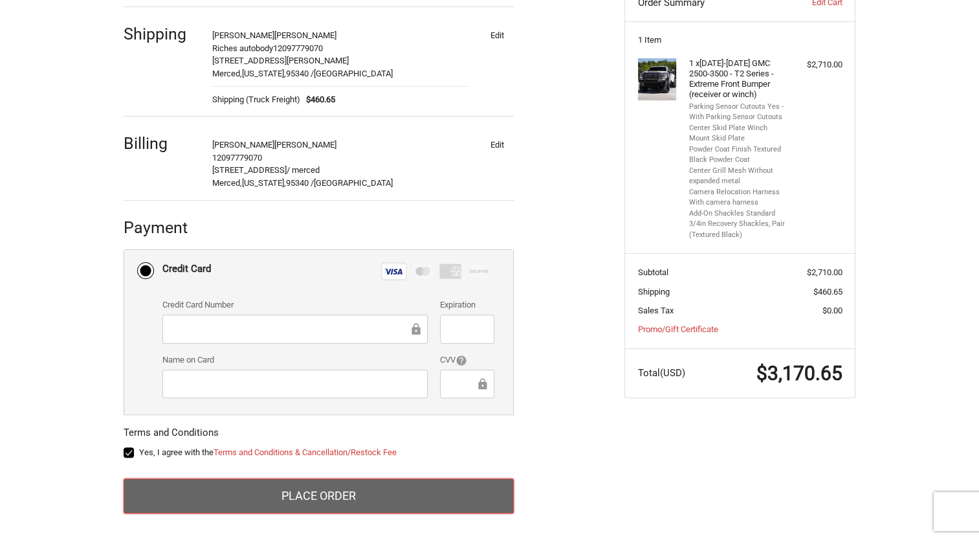
click at [309, 488] on button "Place Order" at bounding box center [319, 495] width 390 height 35
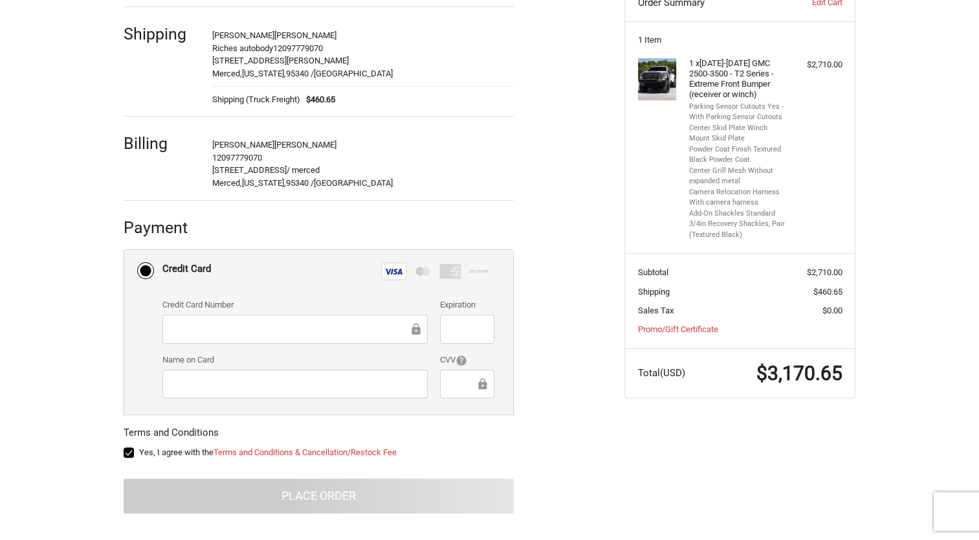
scroll to position [14, 0]
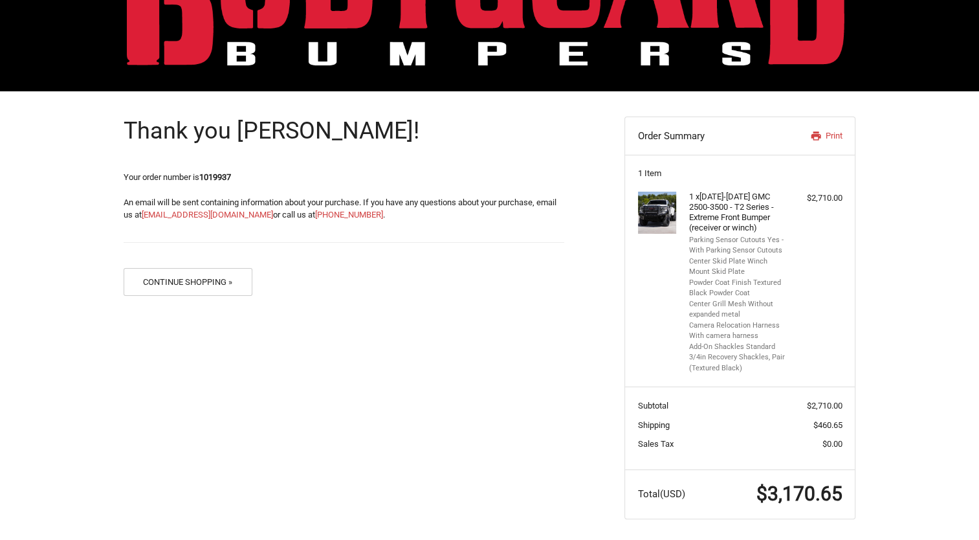
scroll to position [106, 0]
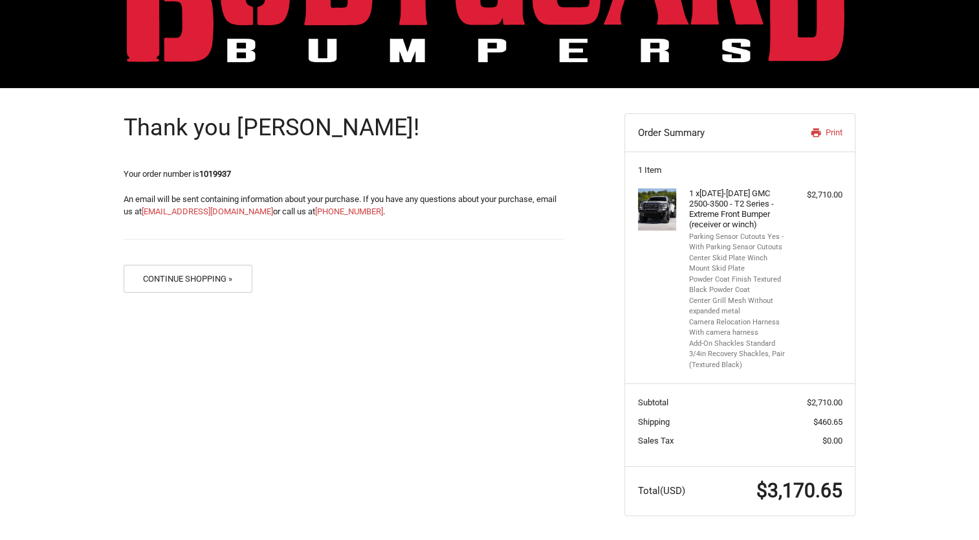
click at [882, 461] on div "Thank you [PERSON_NAME]! Your order number is 1019937 An email will be sent con…" at bounding box center [489, 314] width 979 height 453
